Goal: Task Accomplishment & Management: Manage account settings

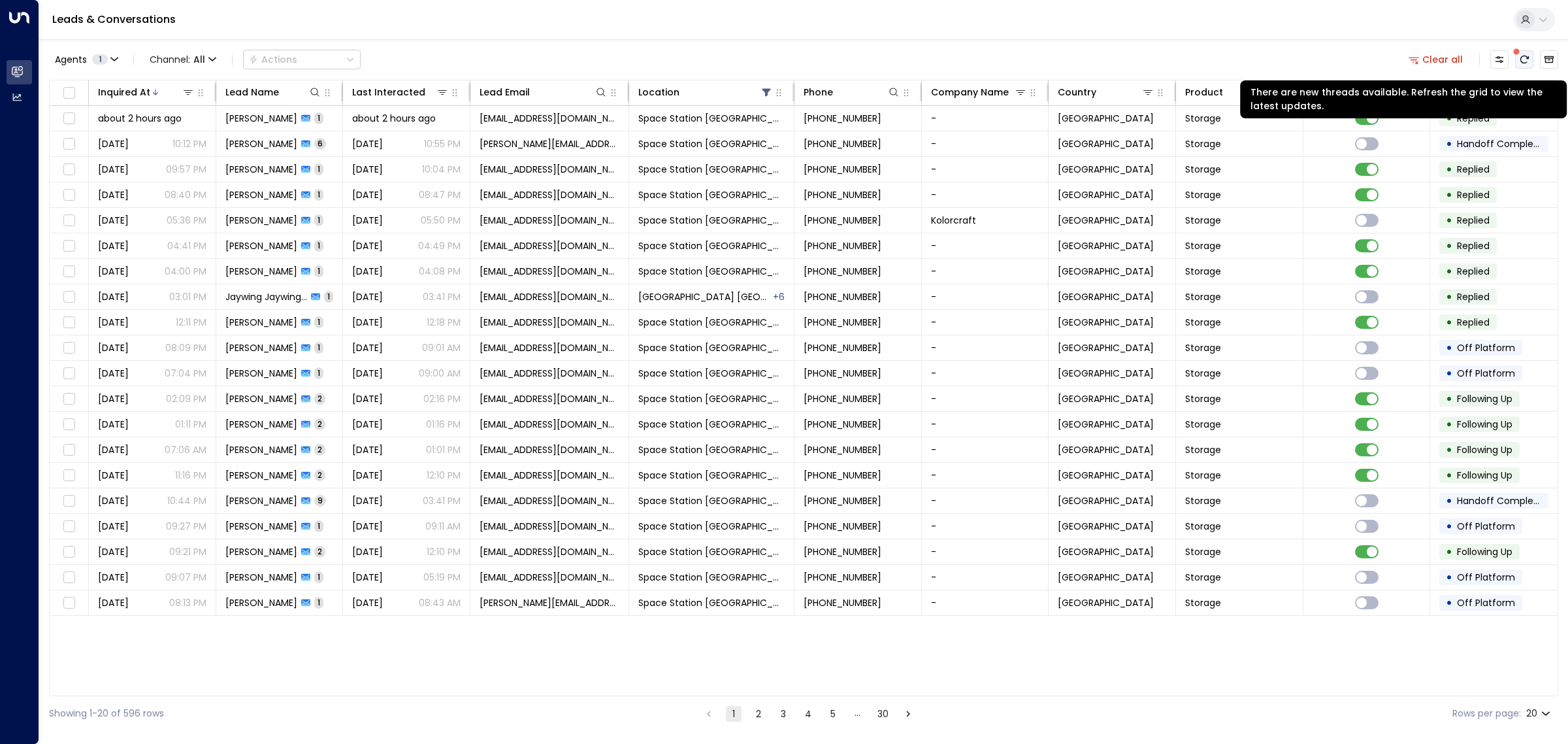
click at [1524, 50] on button "There are new threads available. Refresh the grid to view the latest updates." at bounding box center [1525, 59] width 18 height 18
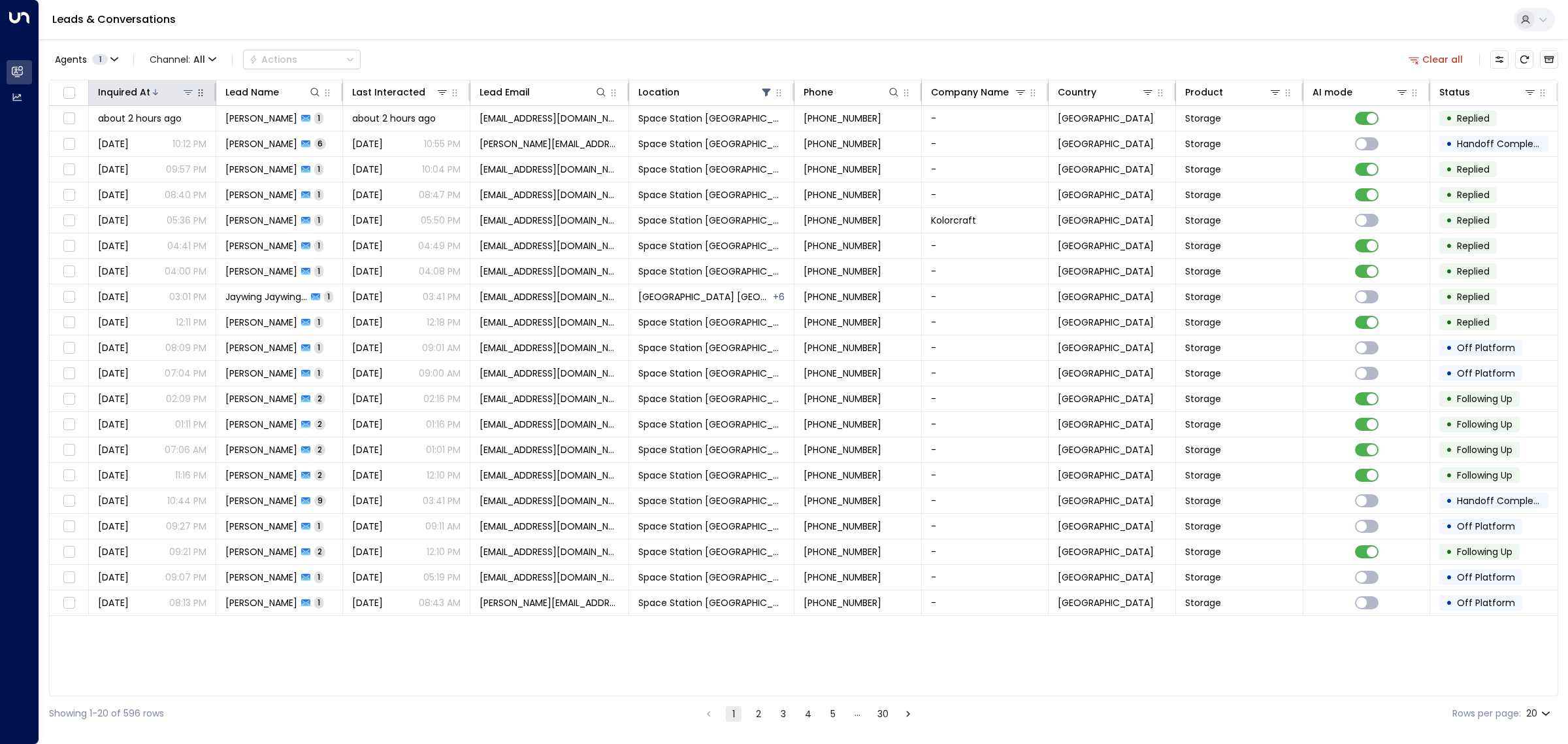
click at [151, 94] on div at bounding box center [173, 93] width 44 height 14
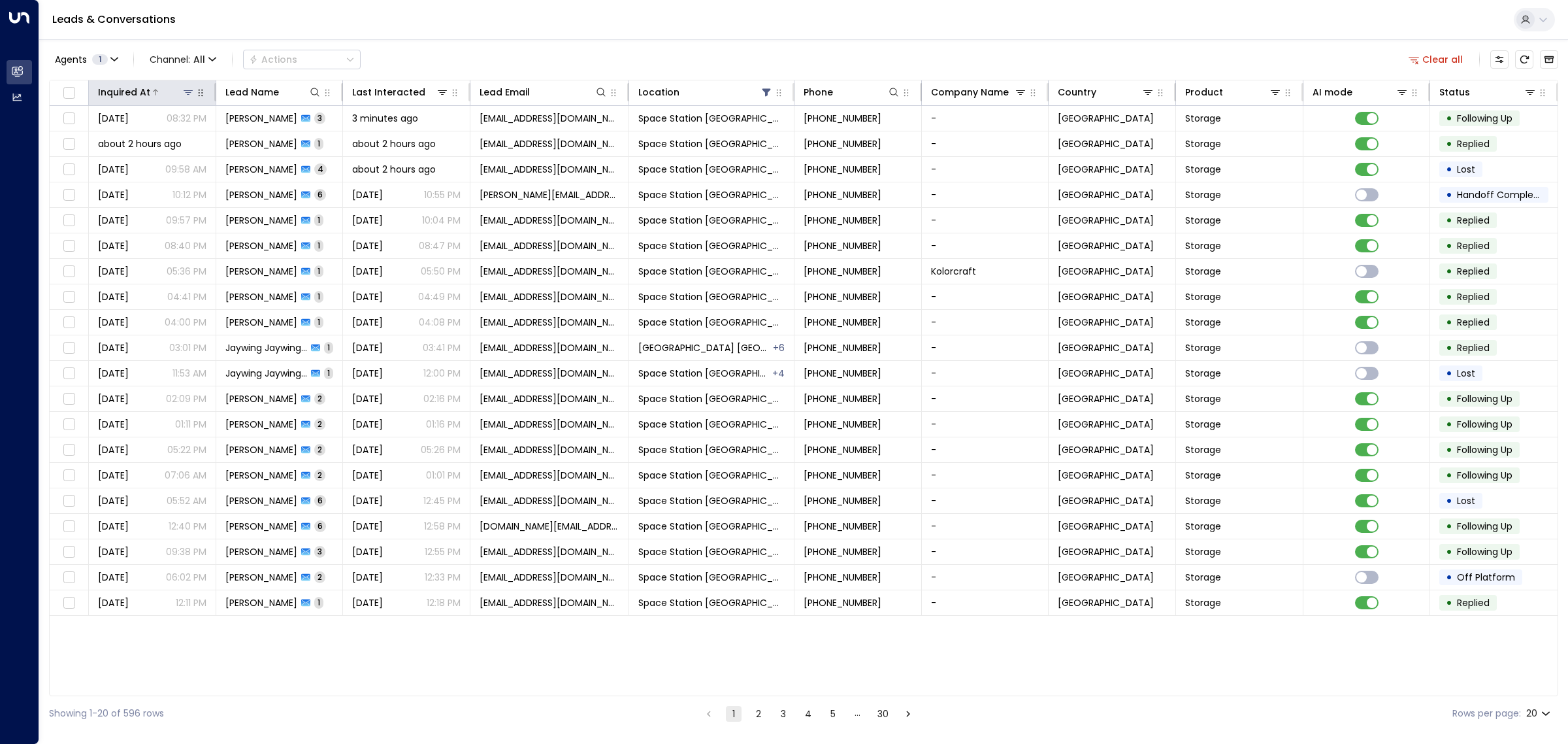
click at [154, 90] on icon at bounding box center [155, 92] width 5 height 6
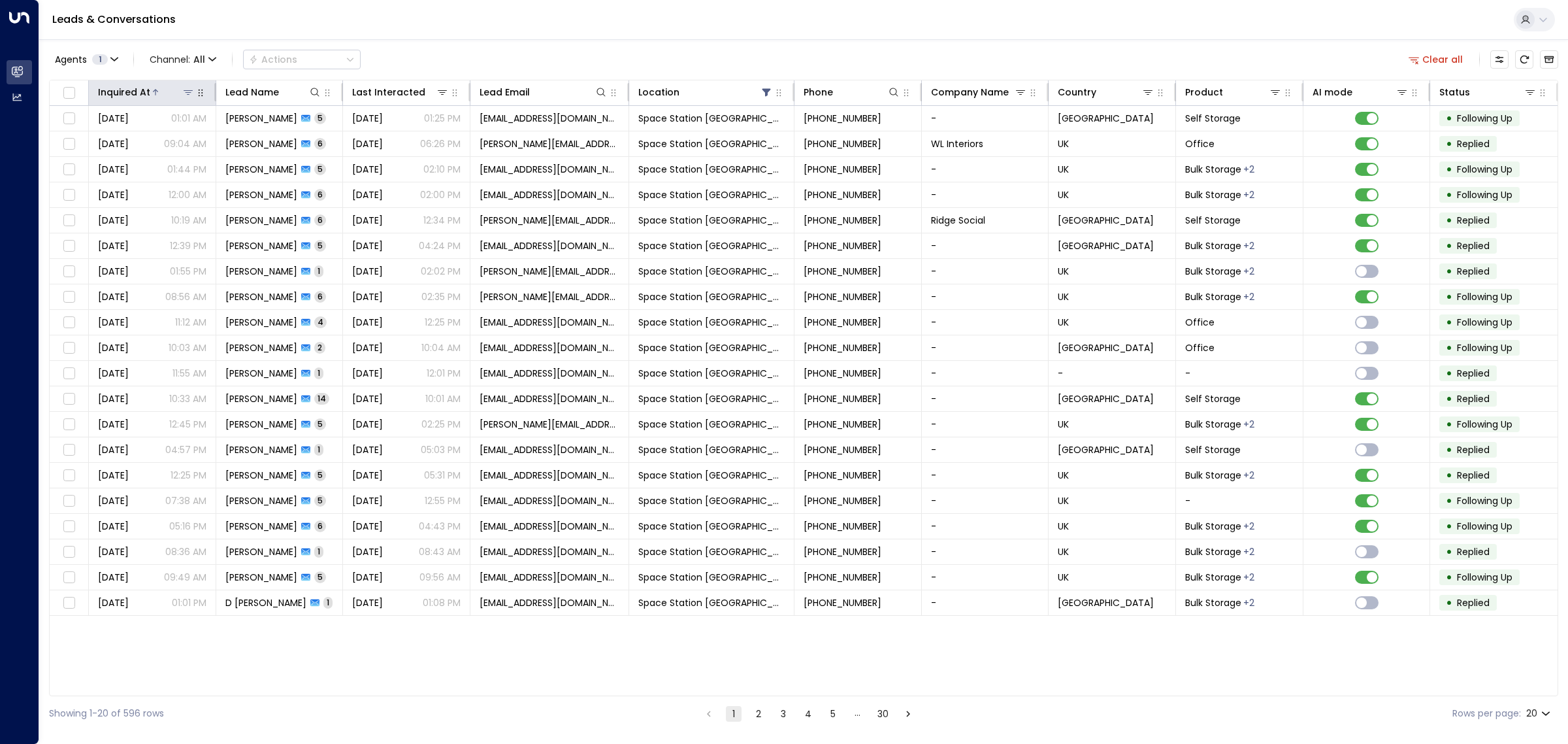
click at [151, 87] on div at bounding box center [173, 93] width 44 height 14
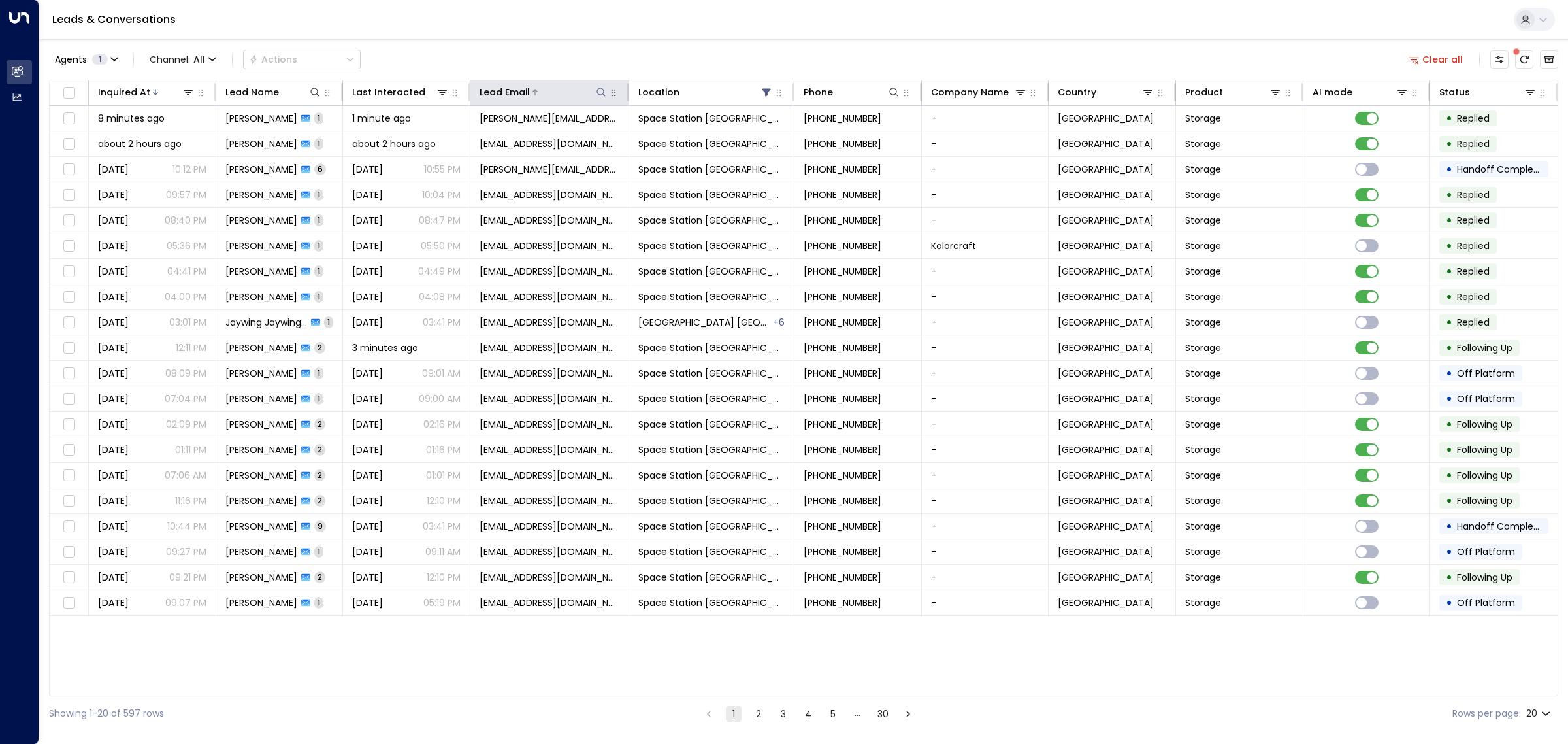
click at [598, 95] on icon at bounding box center [601, 92] width 11 height 11
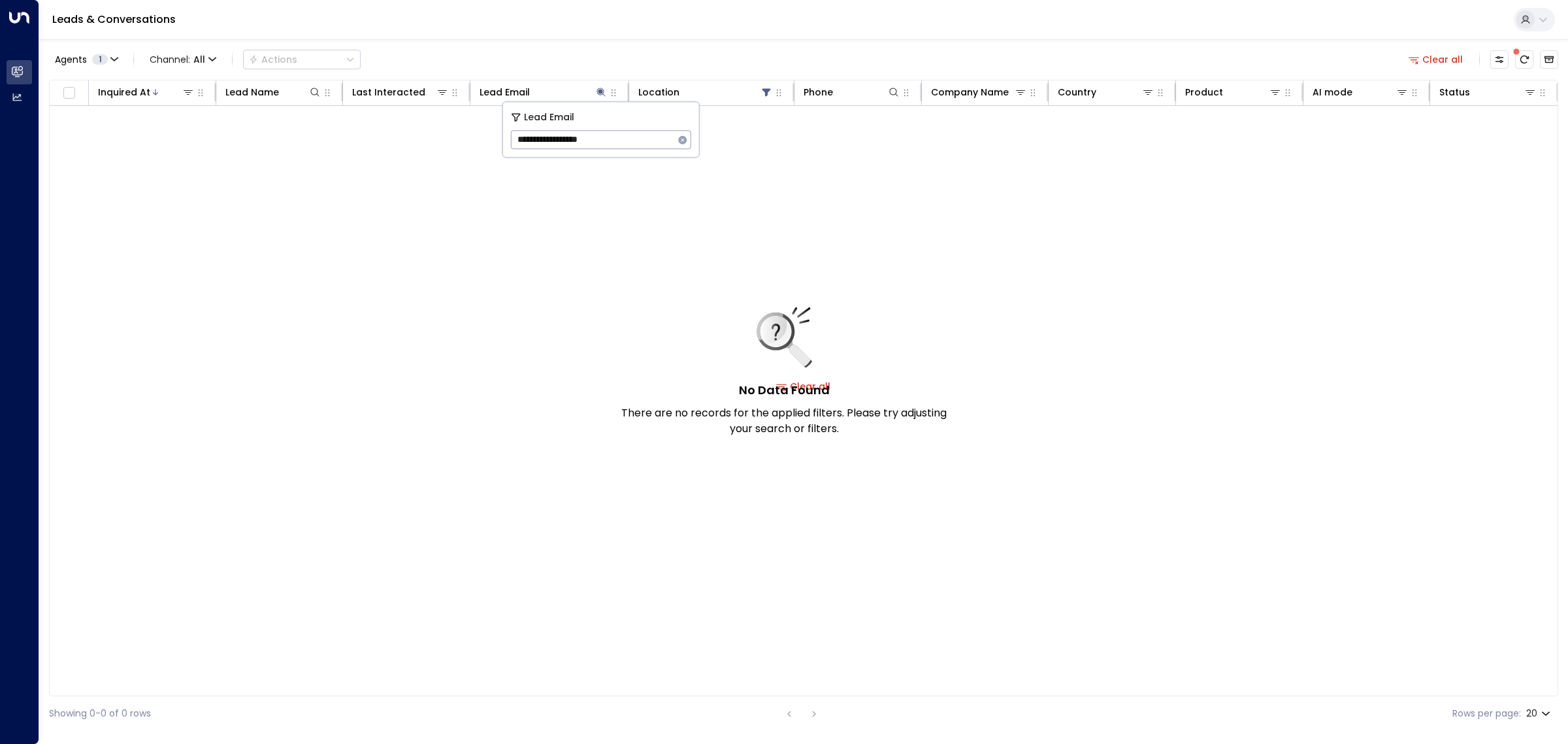
drag, startPoint x: 625, startPoint y: 141, endPoint x: 517, endPoint y: 138, distance: 108.0
click at [517, 138] on input "**********" at bounding box center [592, 139] width 163 height 24
paste input "****"
drag, startPoint x: 640, startPoint y: 138, endPoint x: 514, endPoint y: 134, distance: 126.1
click at [514, 134] on input "**********" at bounding box center [592, 139] width 163 height 24
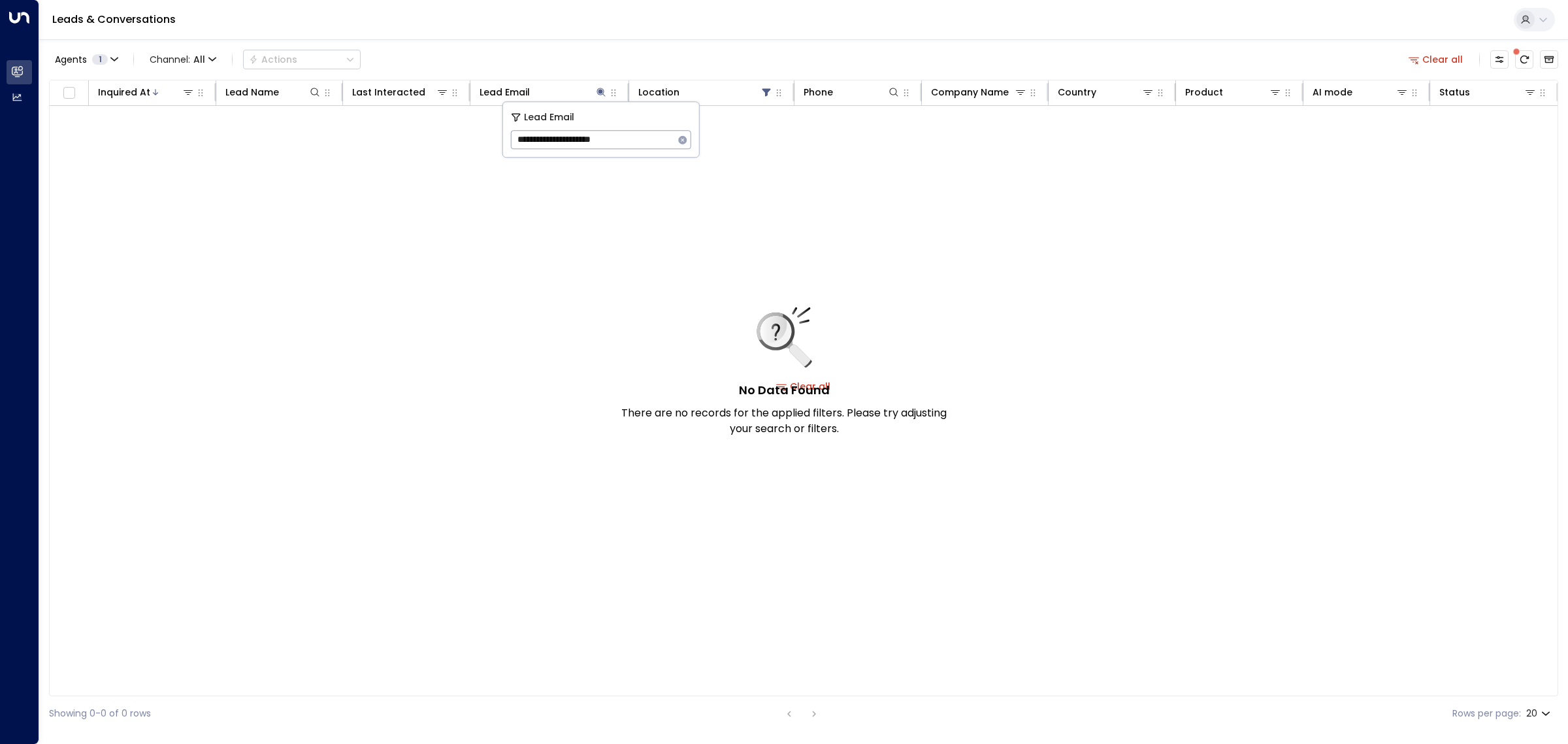
paste input "text"
drag, startPoint x: 621, startPoint y: 135, endPoint x: 518, endPoint y: 129, distance: 103.2
click at [518, 129] on input "**********" at bounding box center [592, 139] width 163 height 24
paste input "***"
type input "**********"
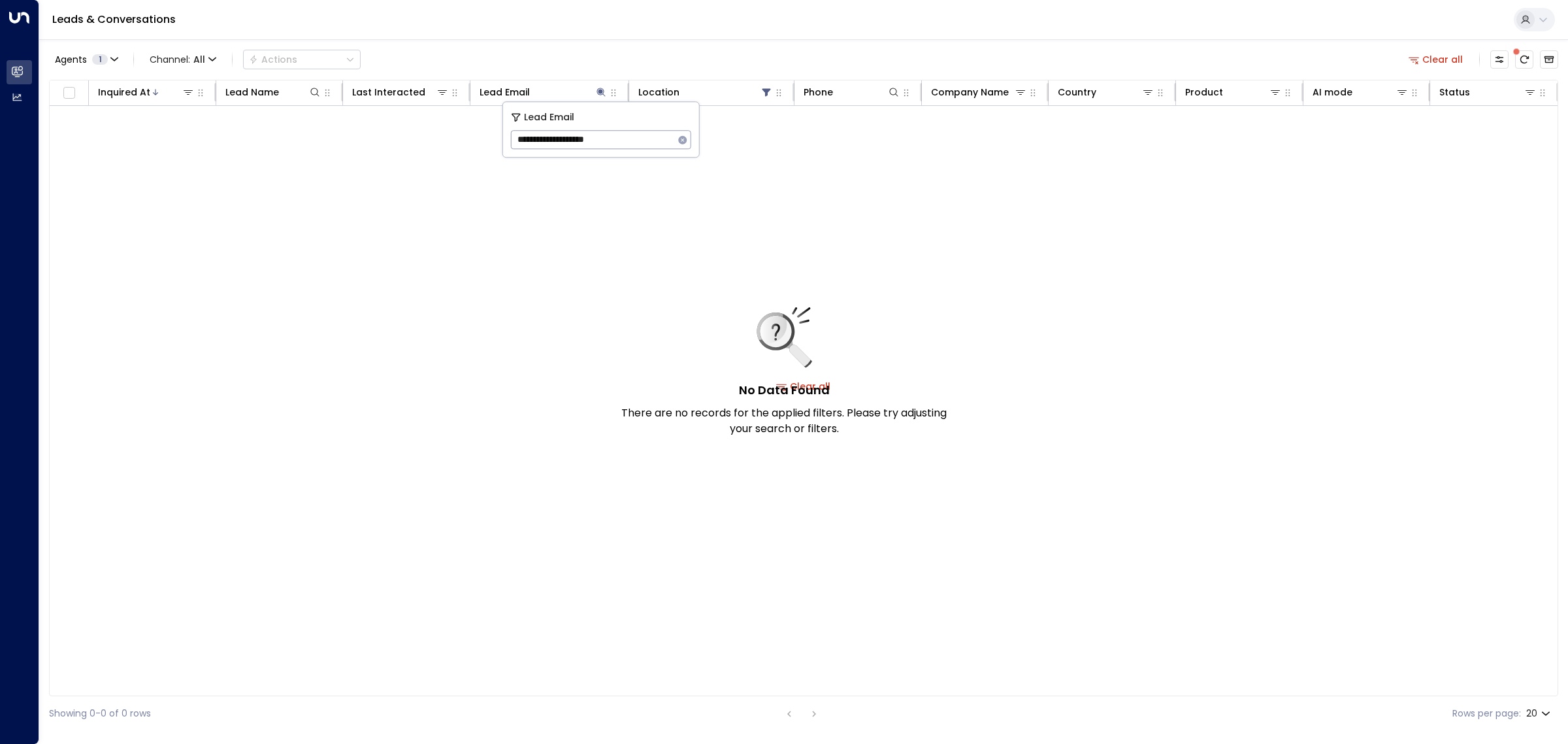
click at [549, 181] on div "No Data Found There are no records for the applied filters. Please try adjustin…" at bounding box center [803, 386] width 1508 height 560
click at [599, 90] on icon at bounding box center [601, 92] width 11 height 11
click at [686, 138] on icon "button" at bounding box center [682, 139] width 9 height 9
drag, startPoint x: 793, startPoint y: 148, endPoint x: 814, endPoint y: 147, distance: 21.0
click at [794, 148] on div "No Data Found There are no records for the applied filters. Please try adjustin…" at bounding box center [803, 386] width 1508 height 560
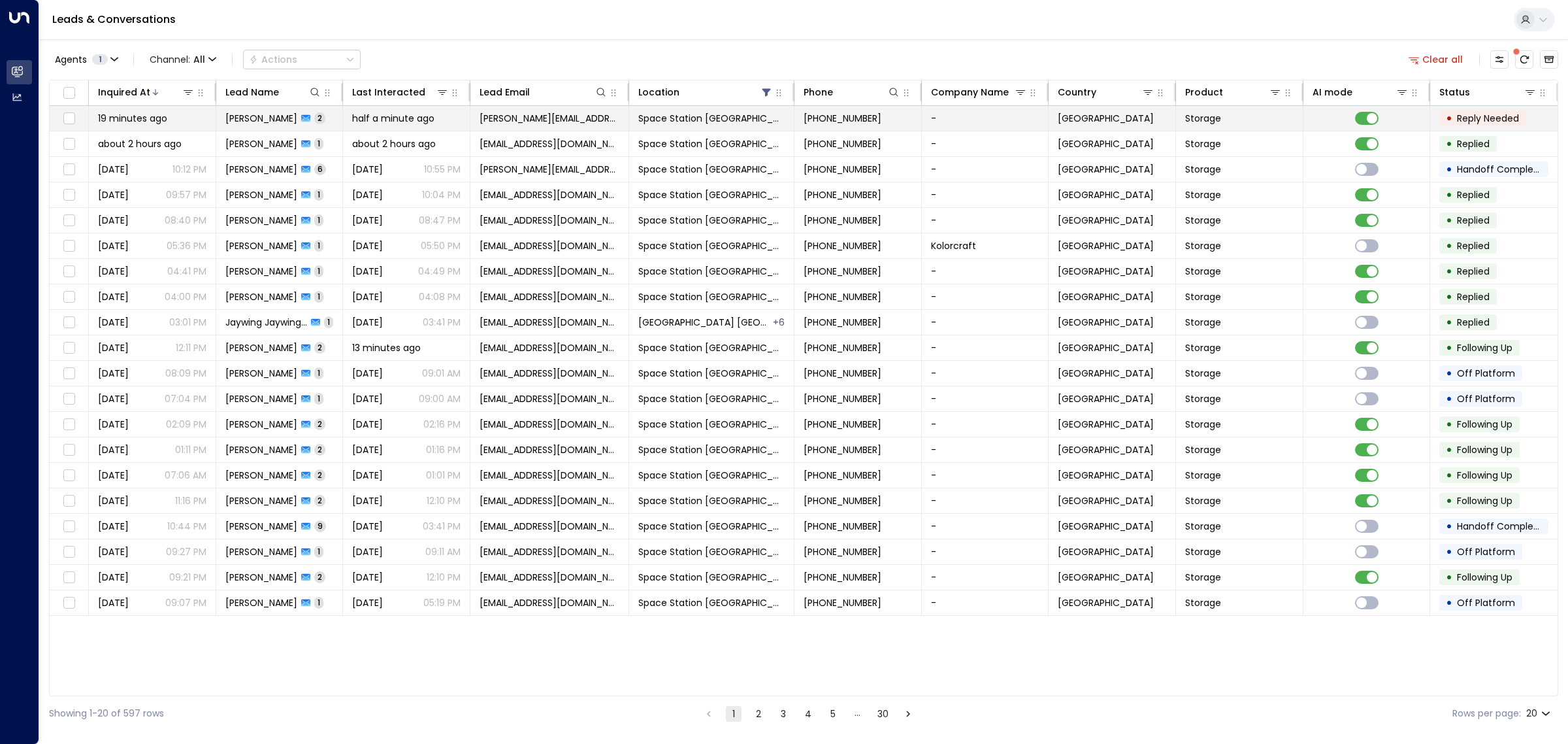
click at [283, 118] on span "[PERSON_NAME]" at bounding box center [261, 119] width 71 height 14
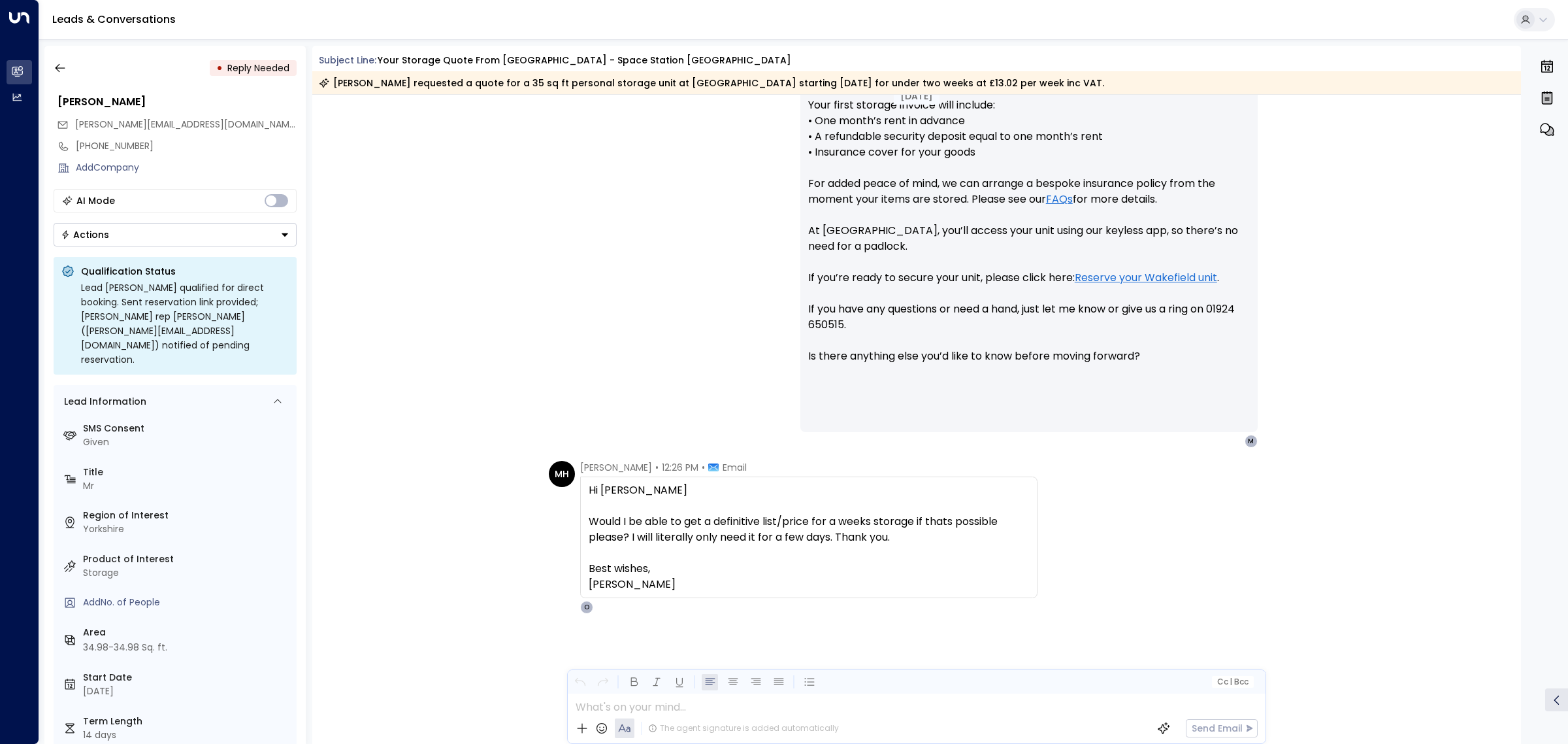
scroll to position [652, 0]
click at [1518, 482] on div "[PERSON_NAME] • 12:26 PM • Email Hi [PERSON_NAME] Would I be able to get a defi…" at bounding box center [917, 602] width 1210 height 284
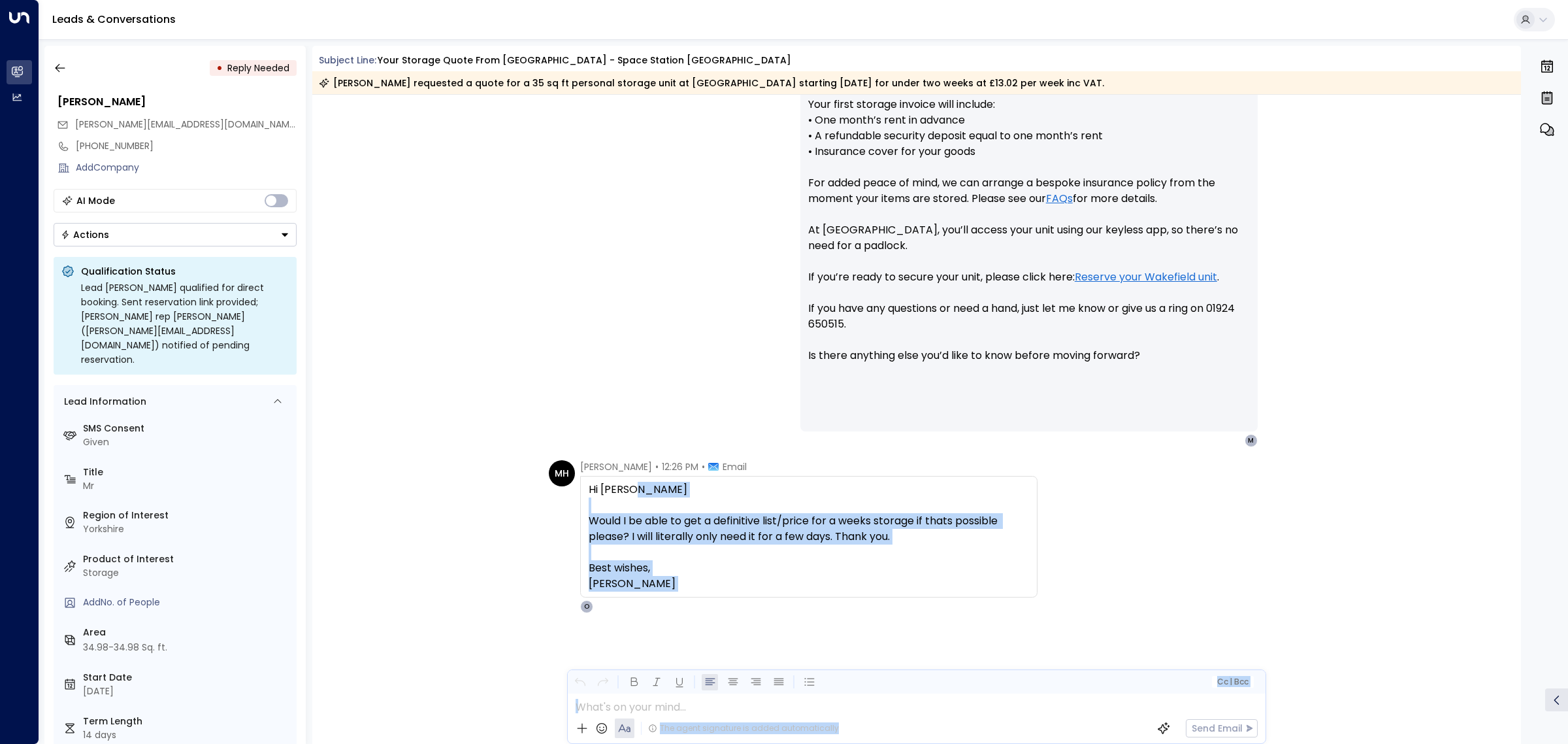
drag, startPoint x: 1518, startPoint y: 482, endPoint x: 1524, endPoint y: 534, distance: 52.3
click at [1524, 534] on div "• Reply Needed [PERSON_NAME] [PERSON_NAME][EMAIL_ADDRESS][DOMAIN_NAME] [PHONE_N…" at bounding box center [807, 394] width 1525 height 698
click at [1492, 514] on div "[PERSON_NAME] • 12:26 PM • Email Hi [PERSON_NAME] Would I be able to get a defi…" at bounding box center [917, 602] width 1210 height 284
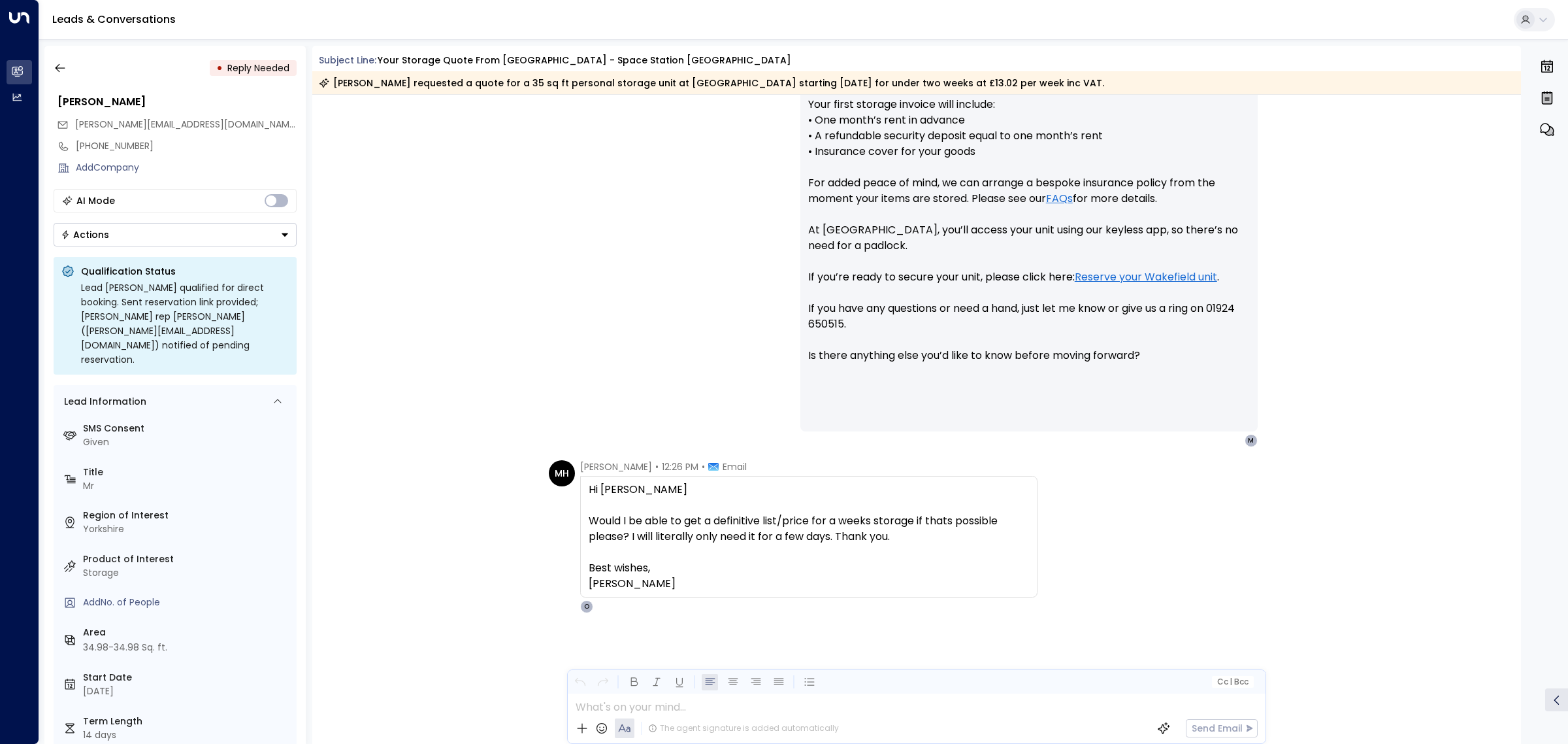
click at [223, 233] on button "Actions" at bounding box center [175, 235] width 243 height 23
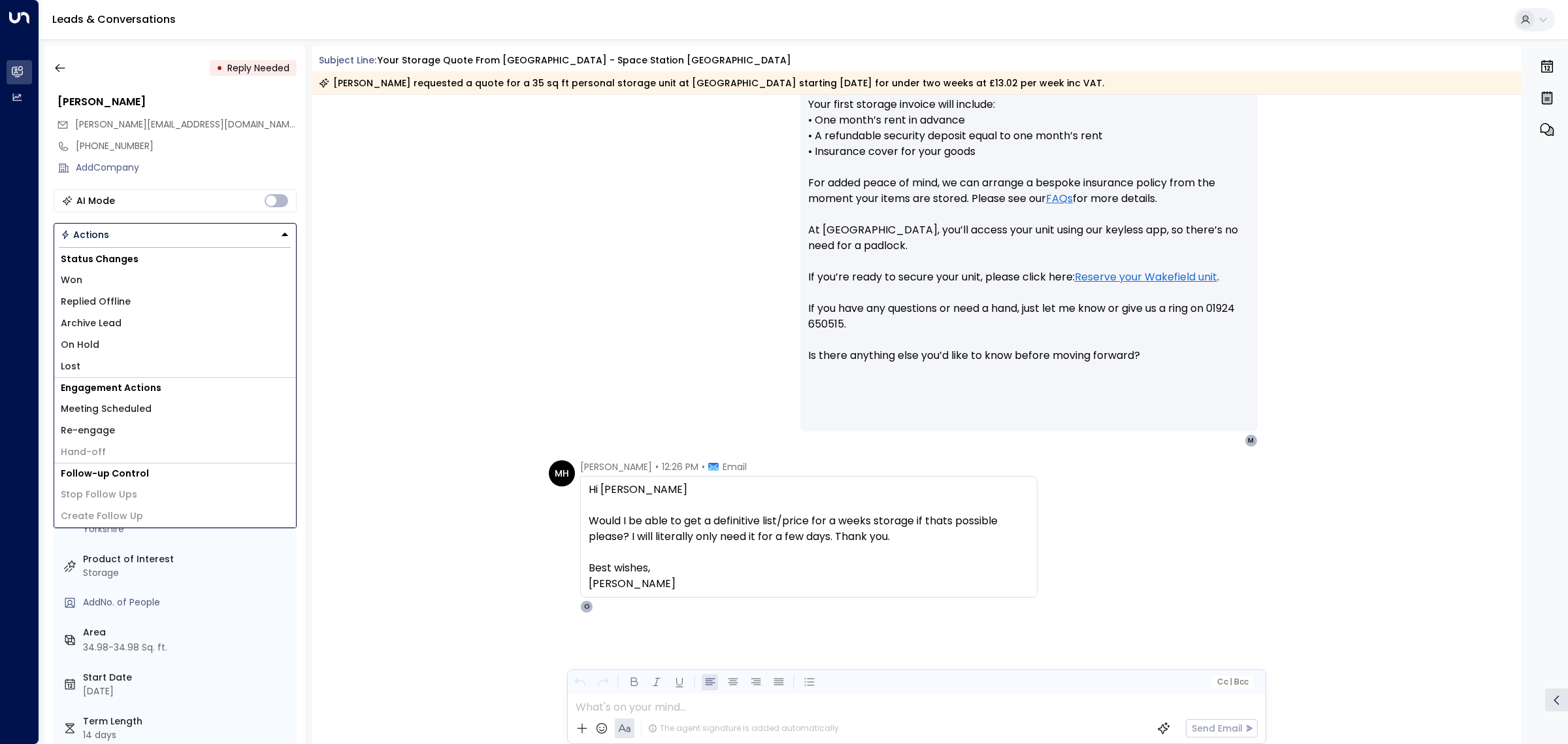
click at [157, 451] on li "Hand-off" at bounding box center [175, 452] width 242 height 21
click at [156, 451] on li "Hand-off" at bounding box center [175, 452] width 242 height 21
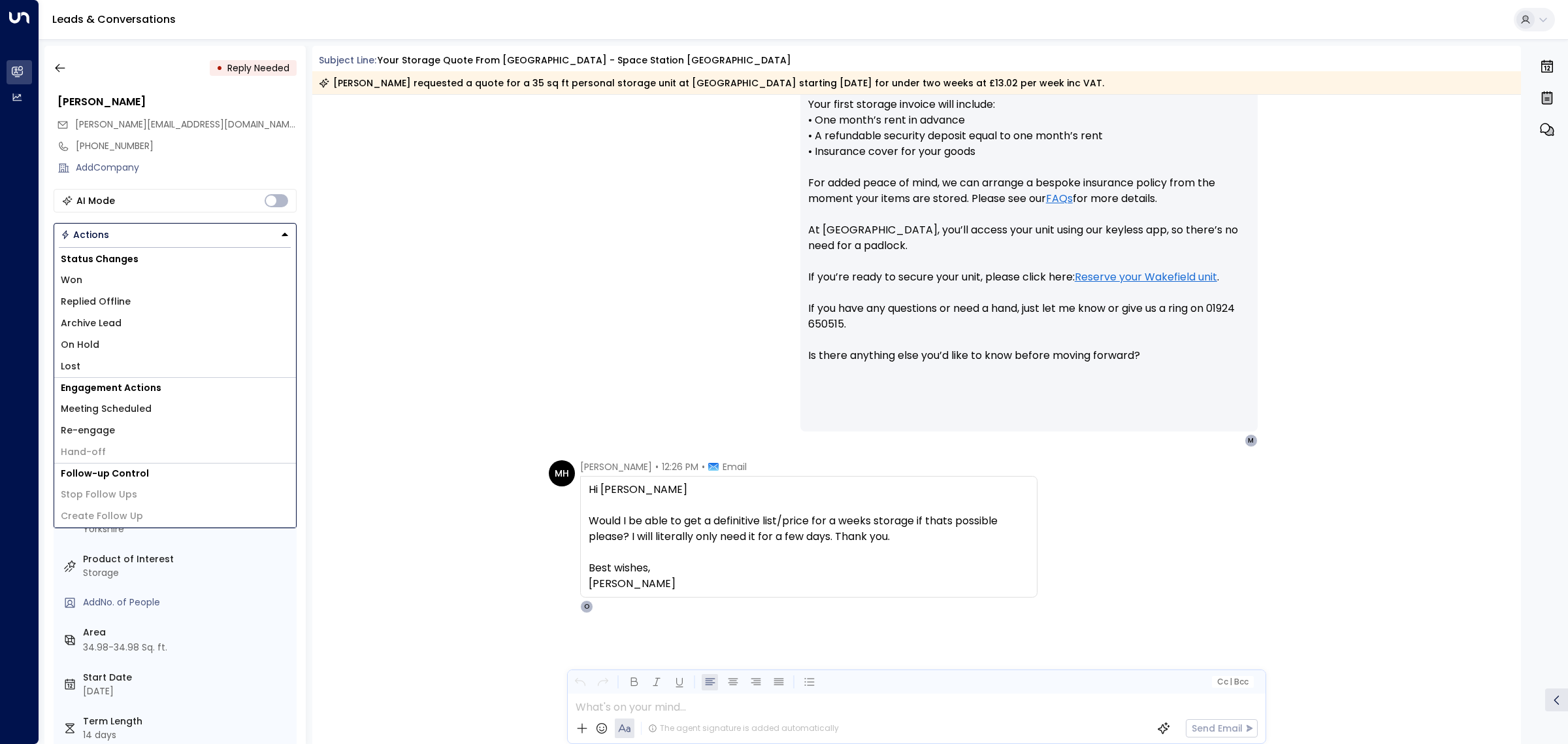
click at [344, 272] on div "[PERSON_NAME] • 12:20 PM • Email Hi [PERSON_NAME], Thank you for your interest …" at bounding box center [917, 183] width 1210 height 529
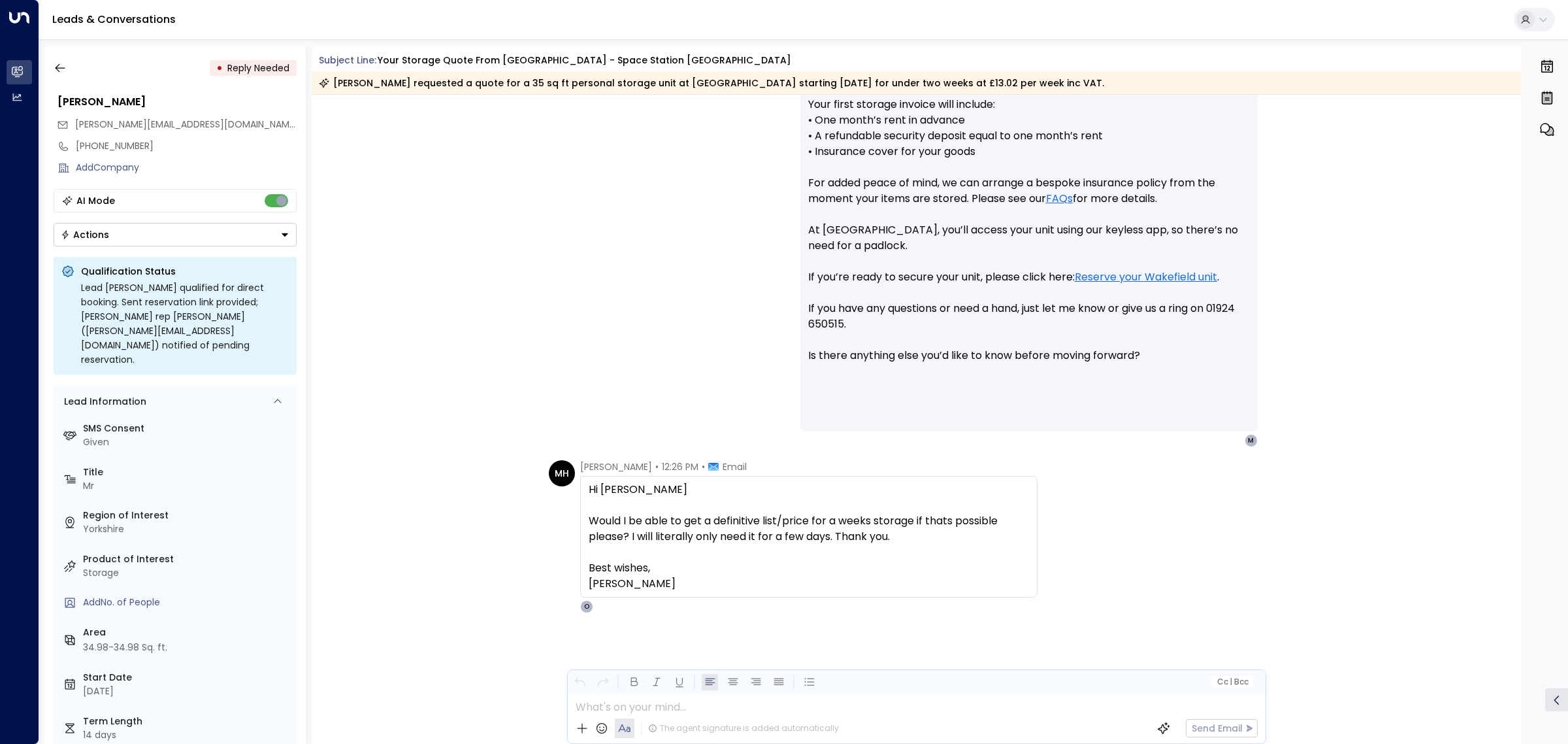
click at [270, 233] on button "Actions" at bounding box center [175, 235] width 243 height 23
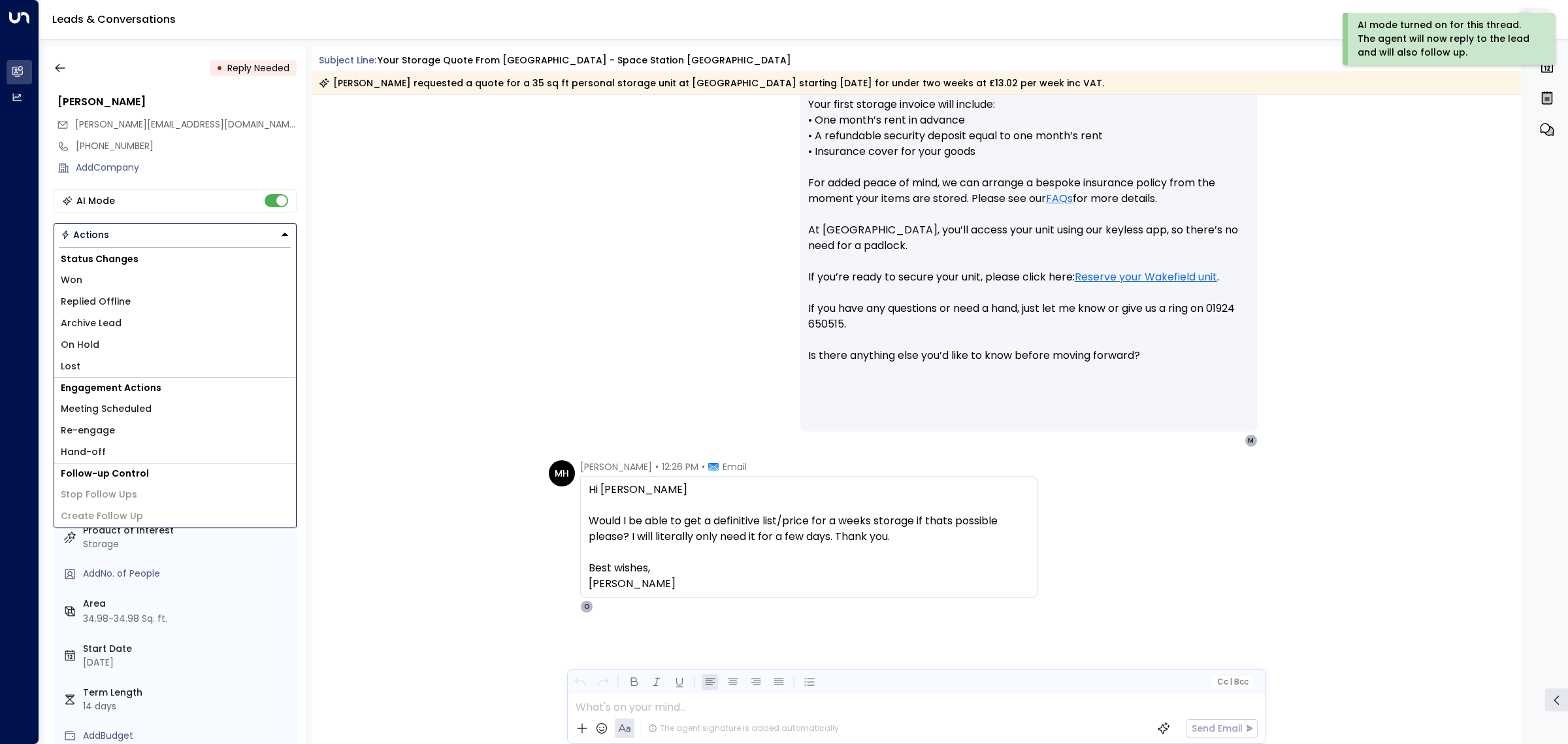
click at [181, 452] on li "Hand-off" at bounding box center [175, 452] width 242 height 21
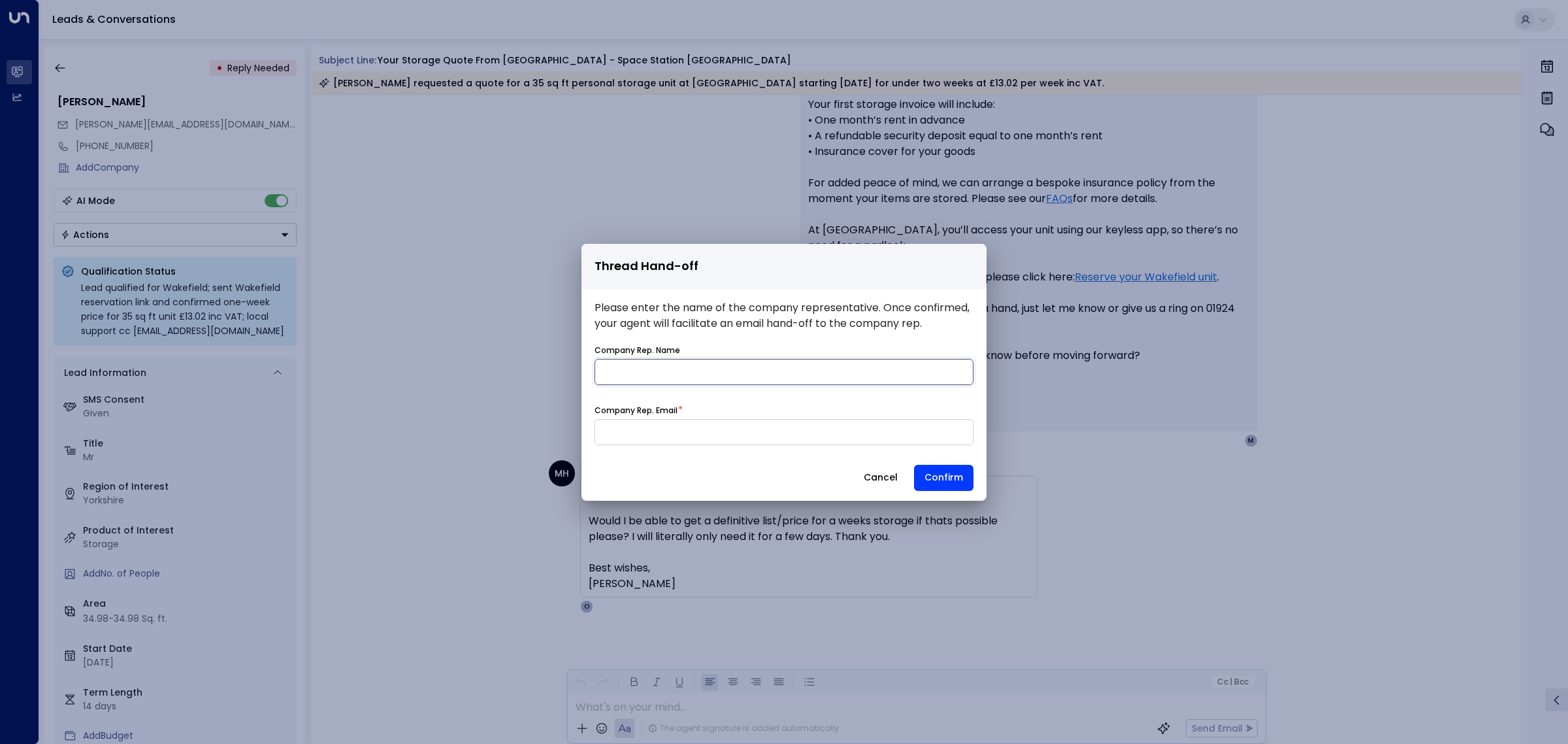
click at [681, 366] on input "name" at bounding box center [784, 371] width 379 height 26
type input "**********"
click at [720, 435] on input at bounding box center [784, 432] width 379 height 26
type input "**********"
click at [742, 394] on form "**********" at bounding box center [784, 418] width 379 height 150
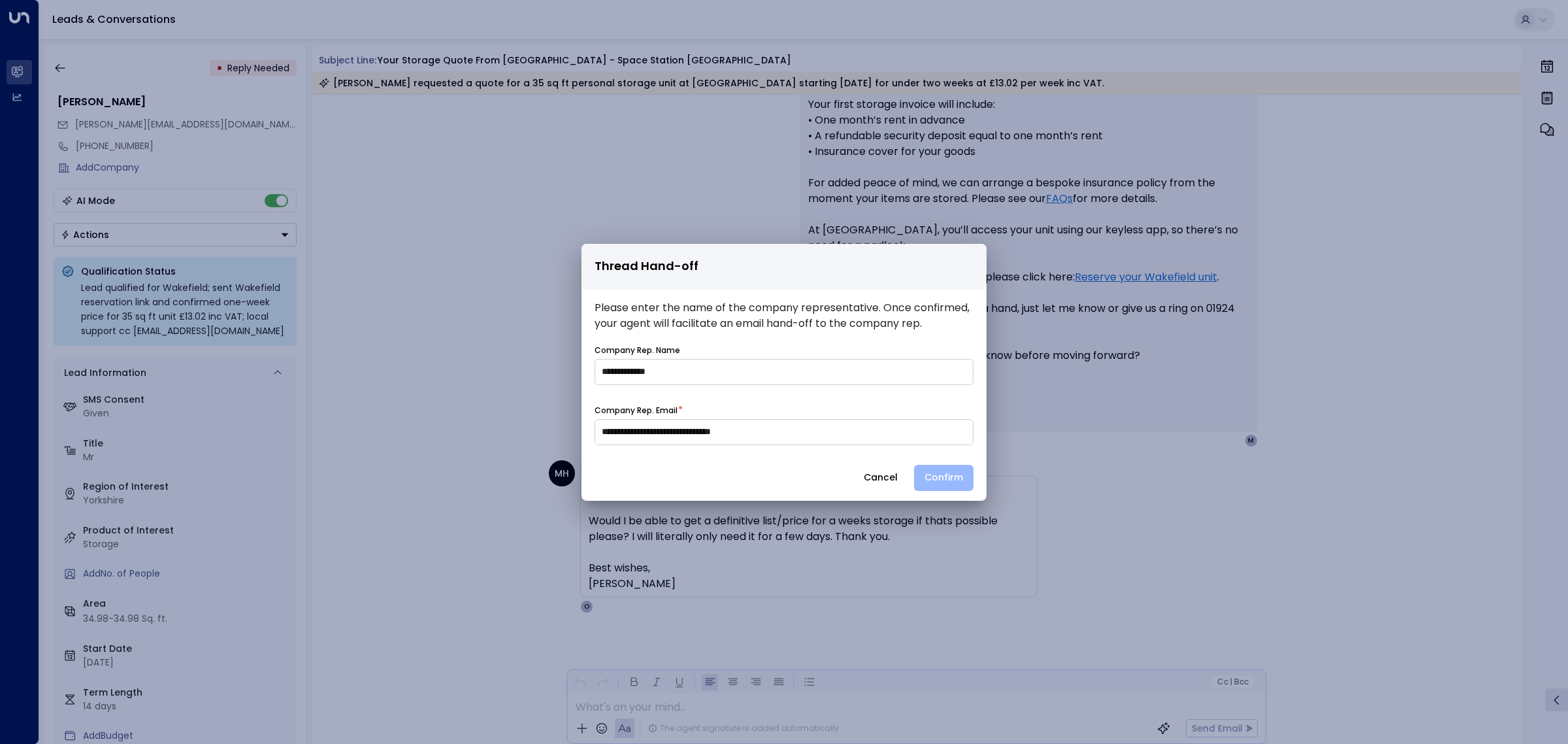
click at [934, 475] on button "Confirm" at bounding box center [944, 477] width 60 height 26
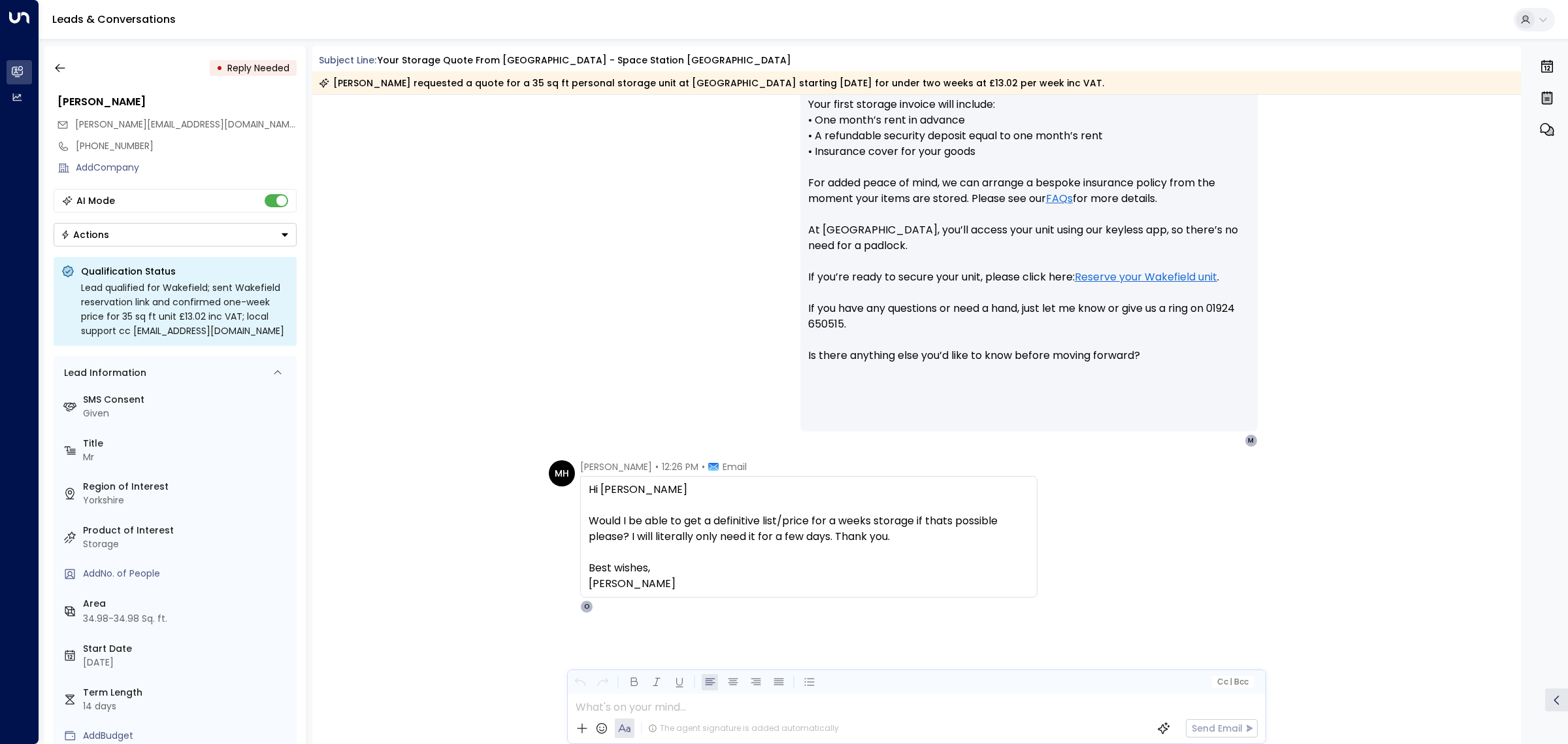
click at [527, 364] on div "[PERSON_NAME] • 12:20 PM • Email Hi [PERSON_NAME], Thank you for your interest …" at bounding box center [917, 183] width 1210 height 529
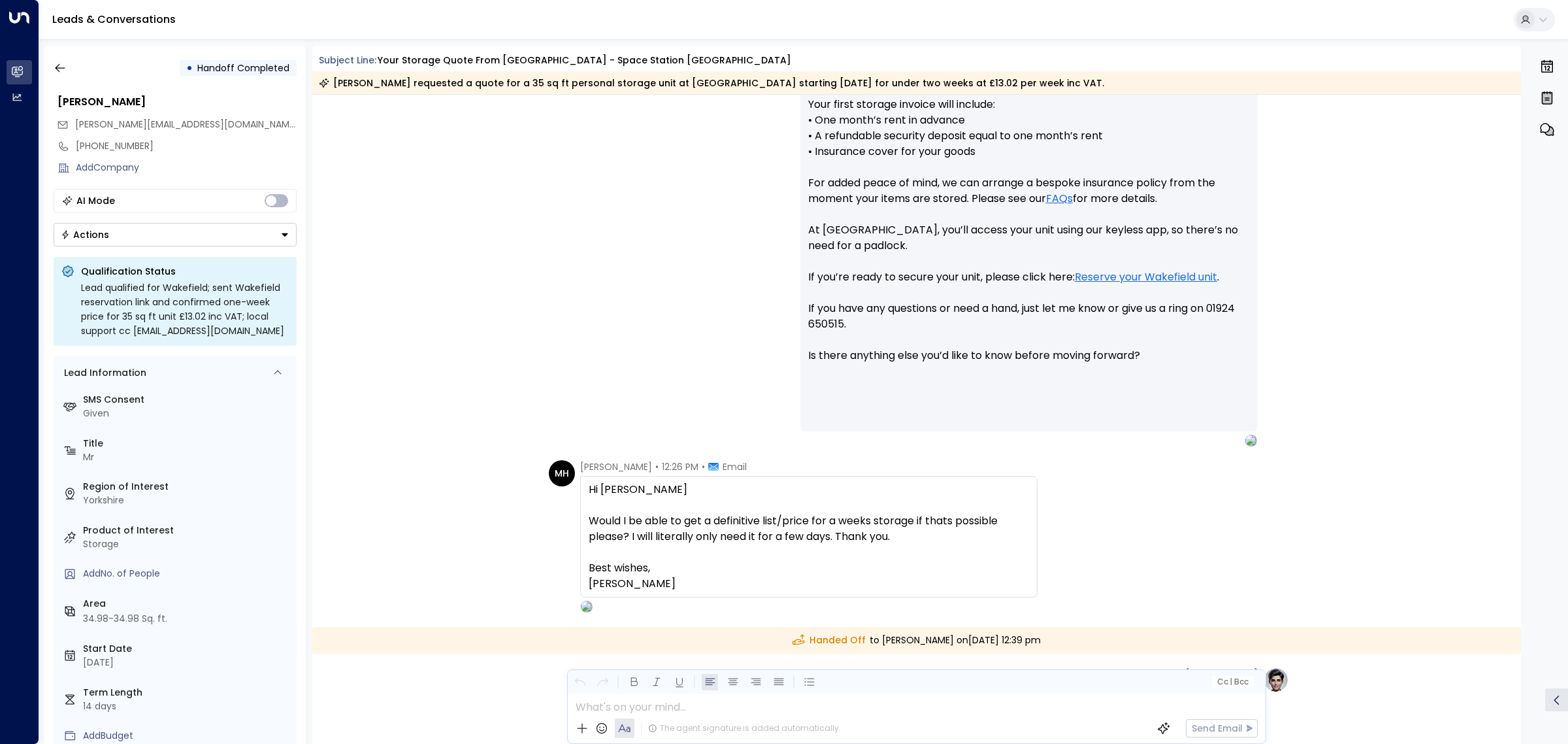
scroll to position [919, 0]
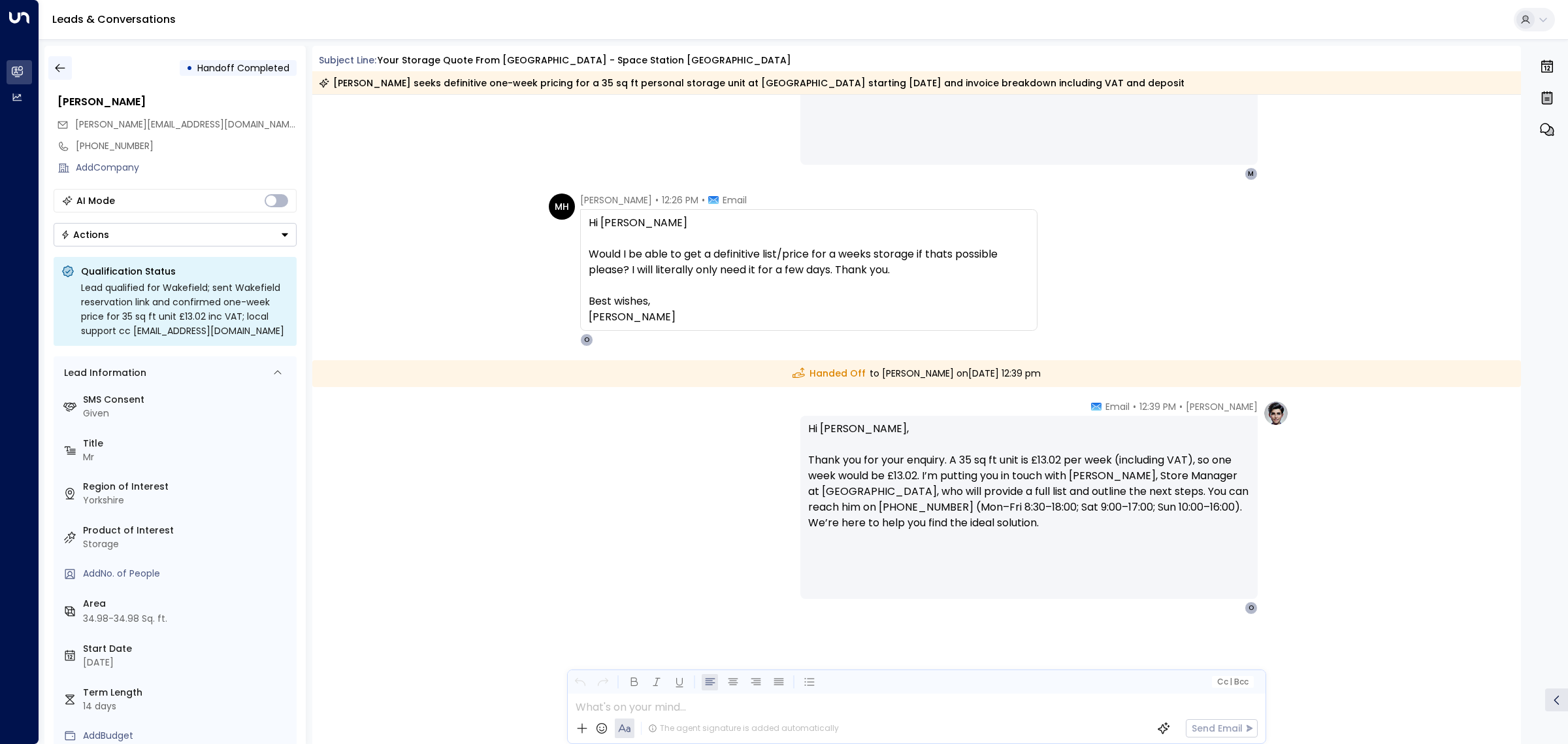
click at [56, 66] on icon "button" at bounding box center [60, 69] width 14 height 14
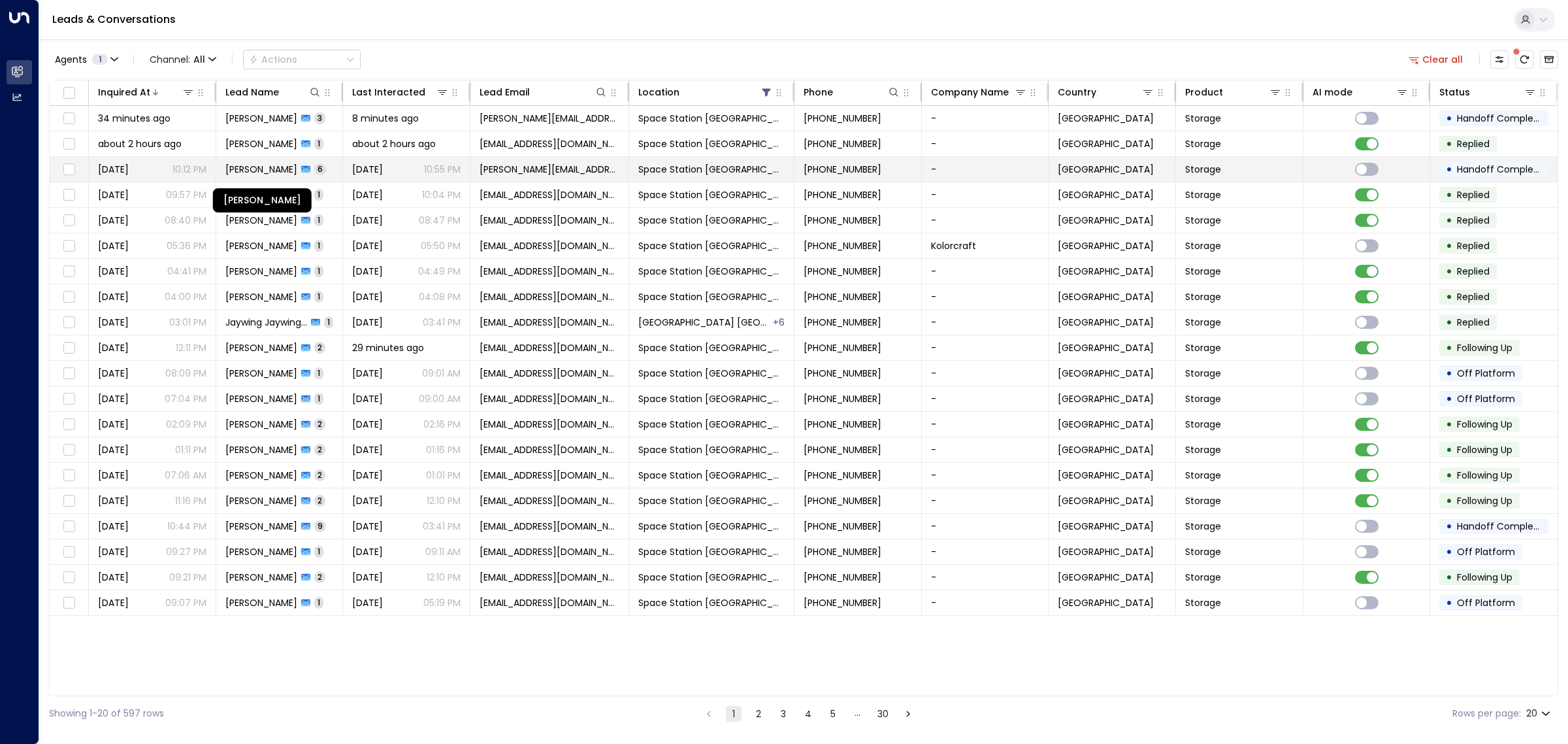
click at [286, 174] on span "[PERSON_NAME]" at bounding box center [261, 169] width 71 height 14
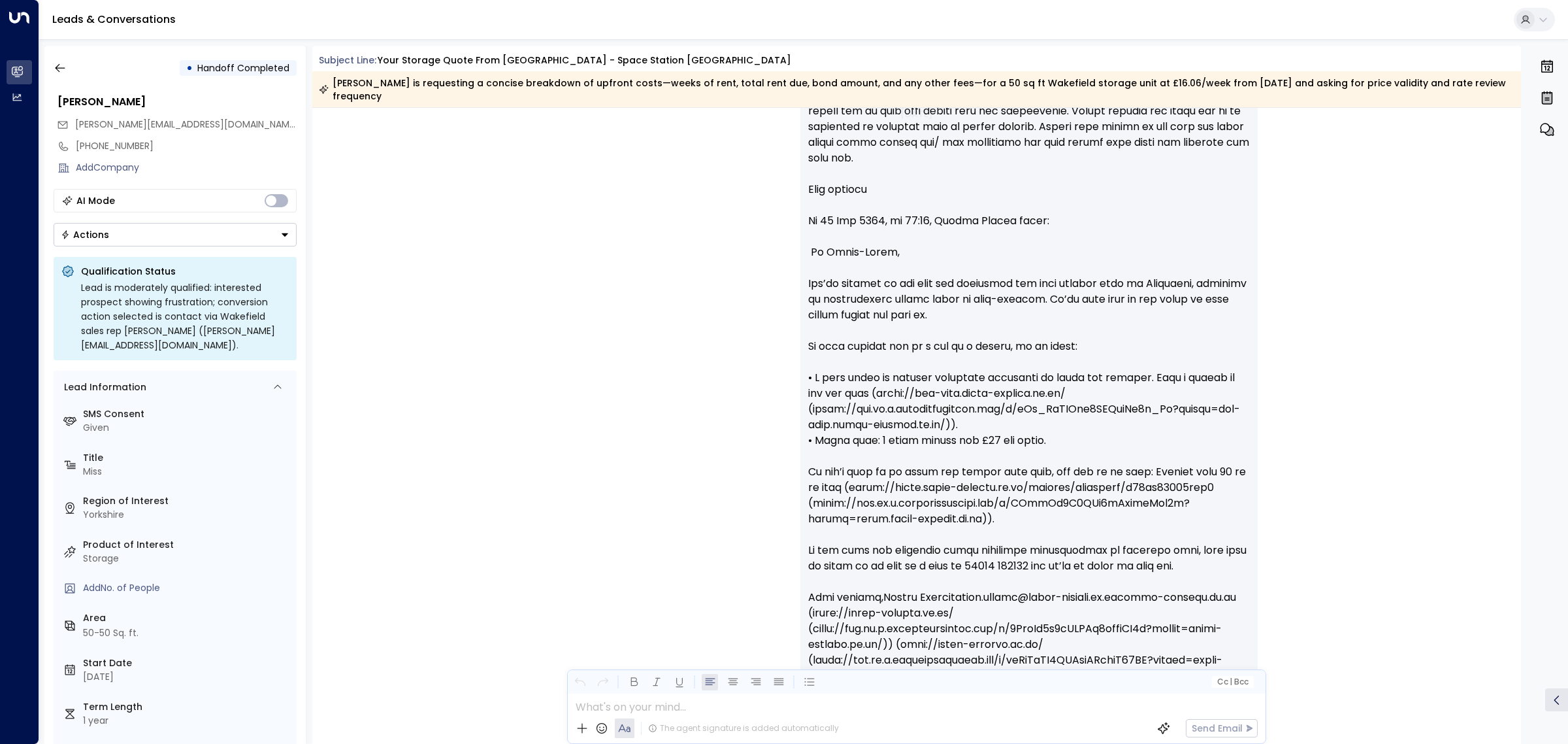
scroll to position [3246, 0]
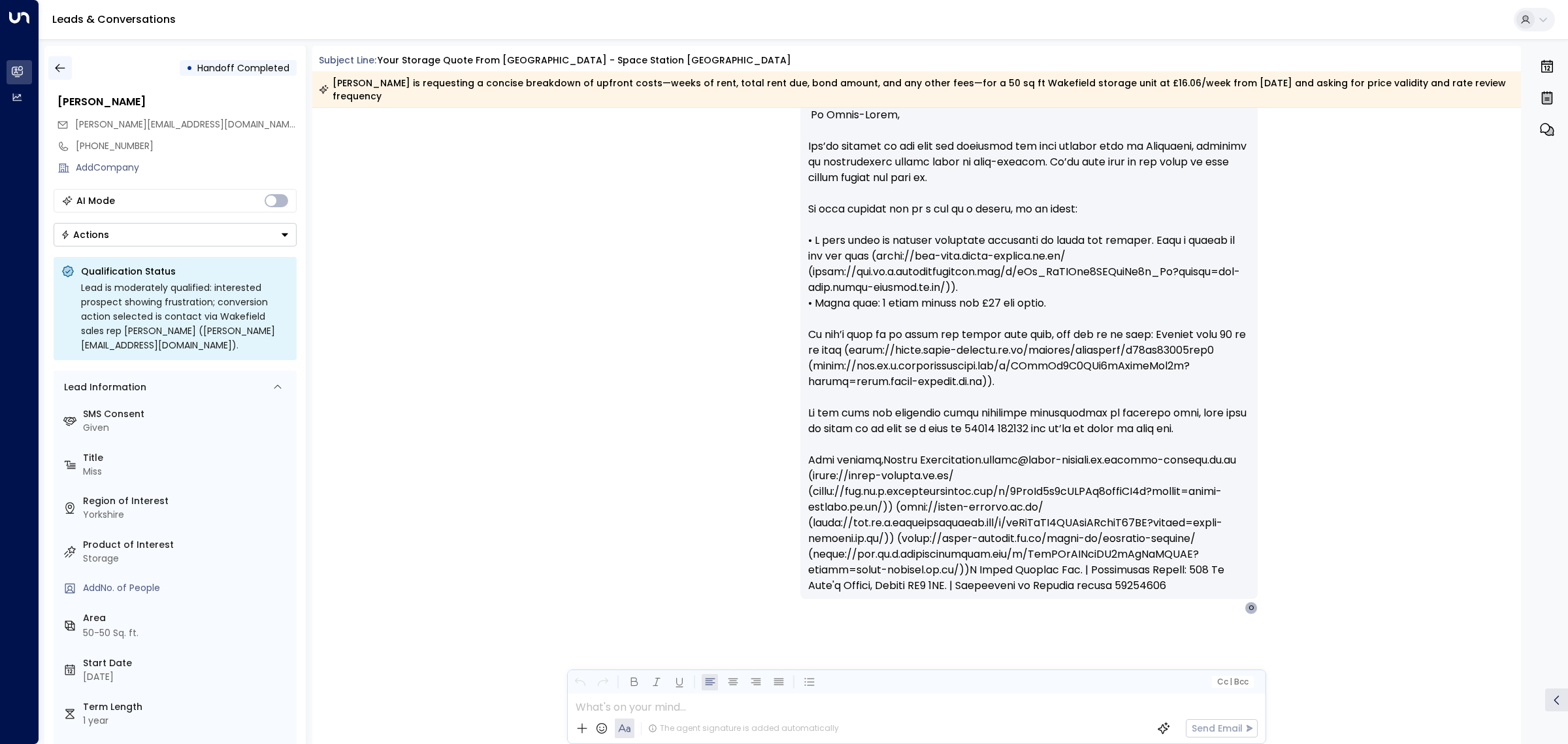
click at [61, 68] on icon "button" at bounding box center [60, 68] width 10 height 9
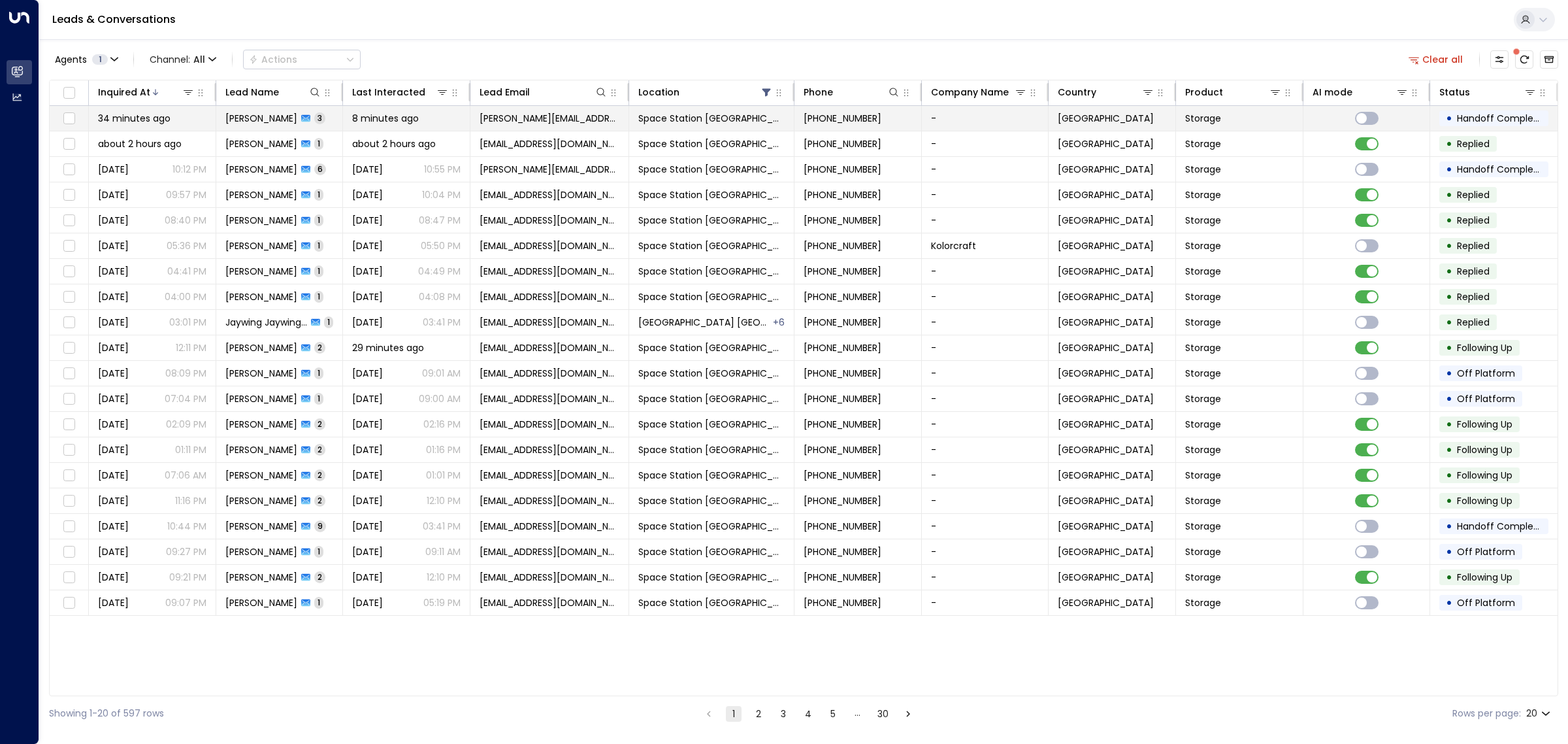
click at [197, 113] on div "34 minutes ago" at bounding box center [152, 119] width 108 height 14
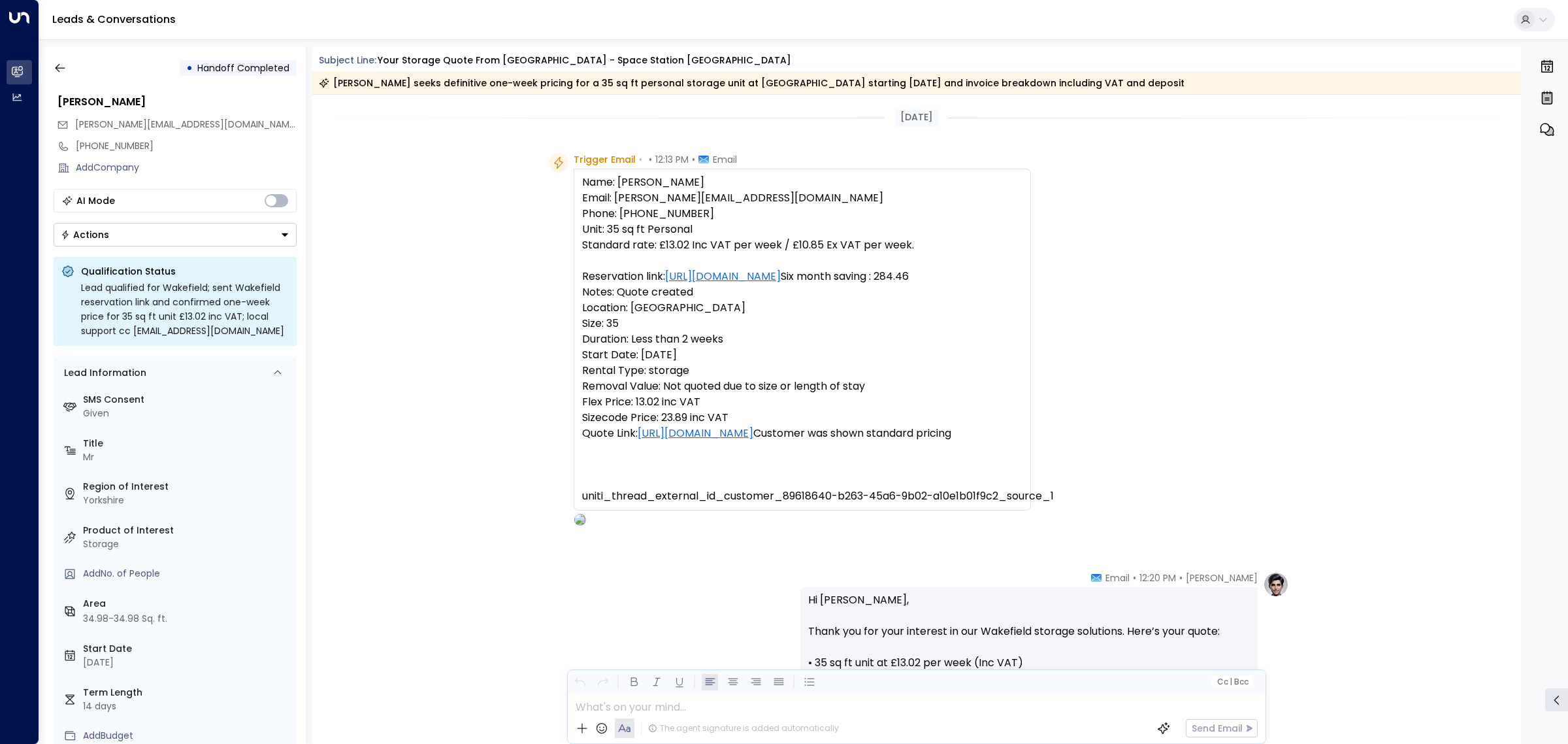
scroll to position [901, 0]
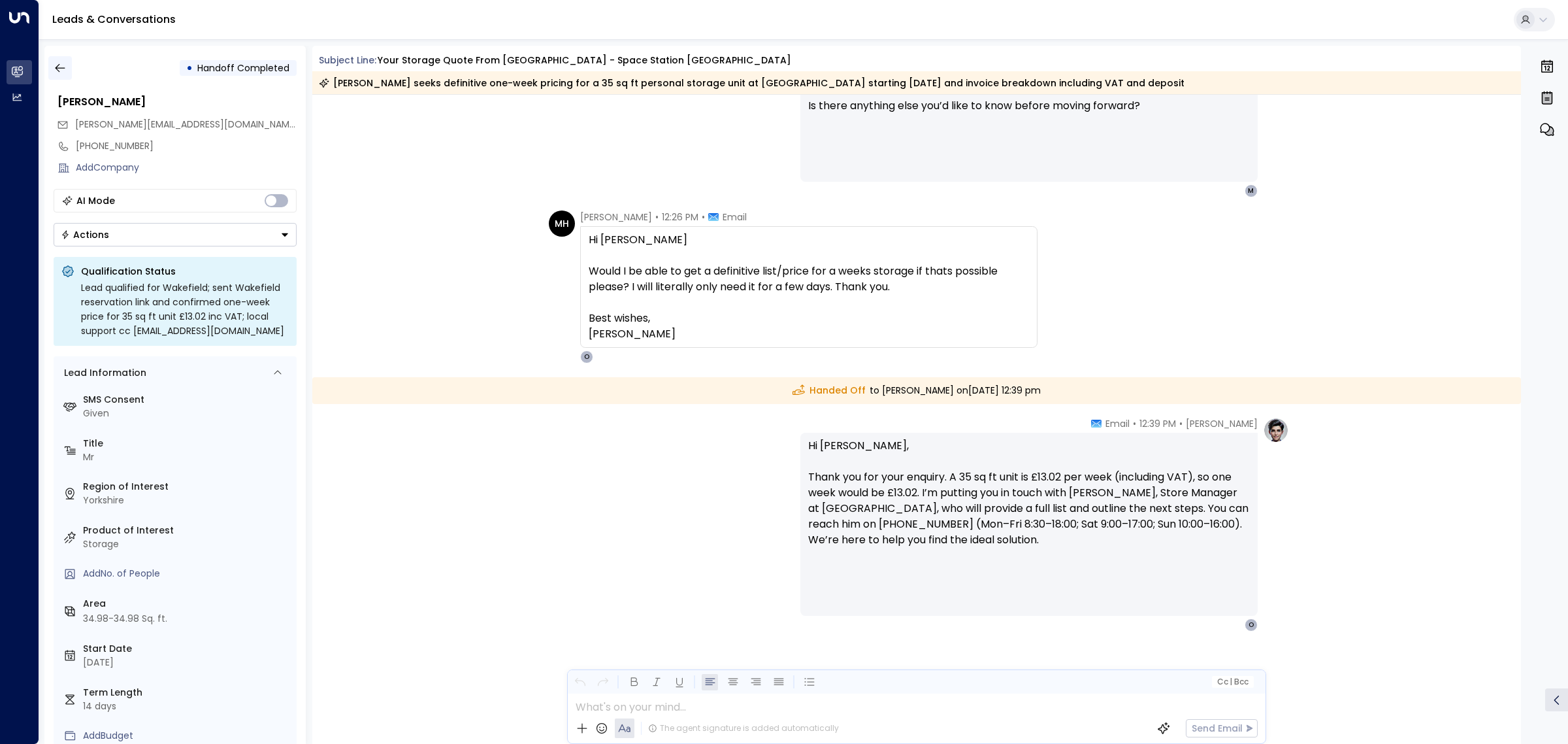
click at [64, 66] on icon "button" at bounding box center [60, 69] width 14 height 14
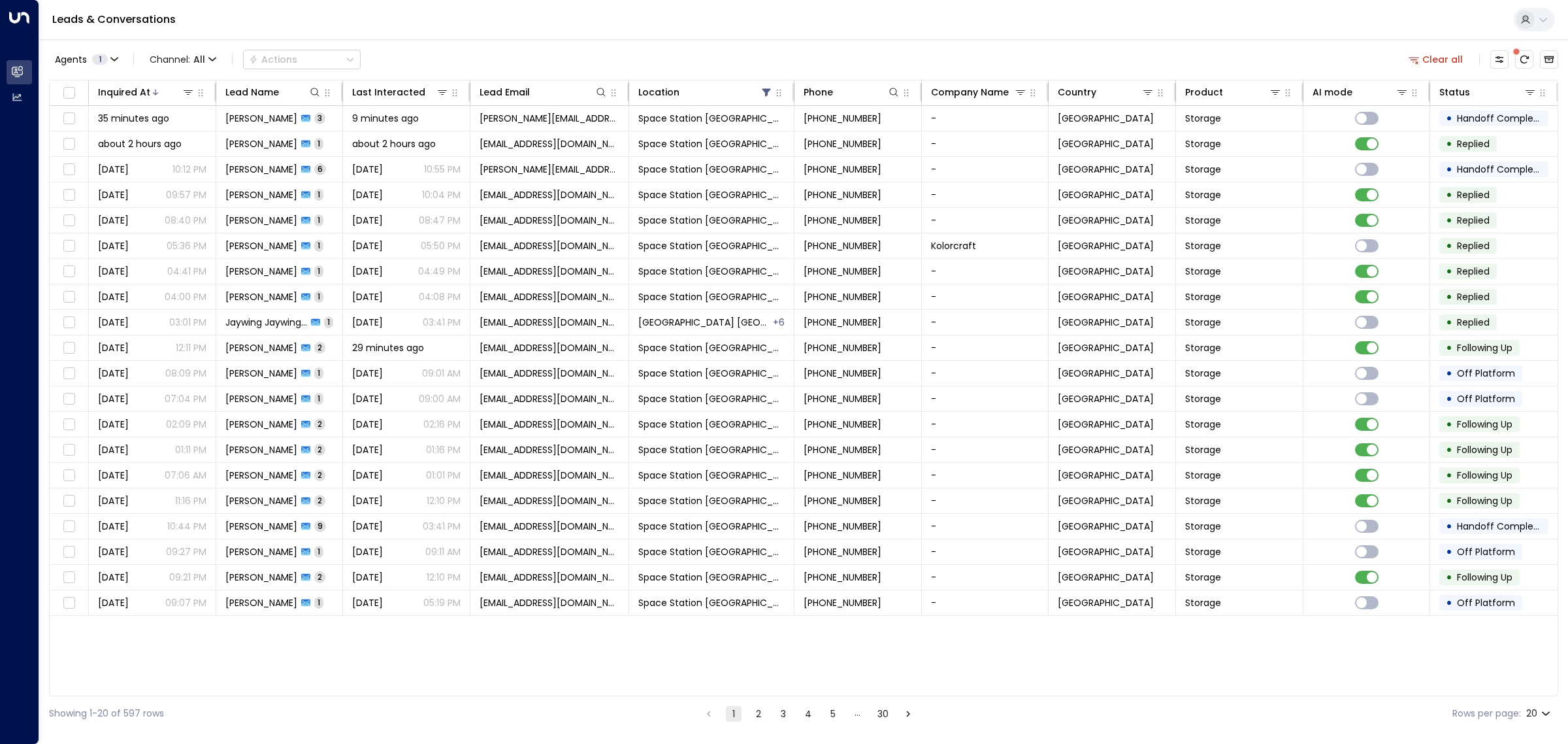
click at [437, 54] on div "Agents 1 Channel: All Actions Clear all" at bounding box center [804, 59] width 1510 height 27
click at [439, 40] on div "Leads & Conversations" at bounding box center [804, 19] width 1529 height 40
click at [328, 679] on div "Inquired At Lead Name Last Interacted Lead Email Location Phone Company Name Co…" at bounding box center [804, 388] width 1510 height 616
click at [334, 647] on div "Inquired At Lead Name Last Interacted Lead Email Location Phone Company Name Co…" at bounding box center [804, 388] width 1510 height 616
click at [267, 501] on span "[PERSON_NAME]" at bounding box center [261, 501] width 71 height 14
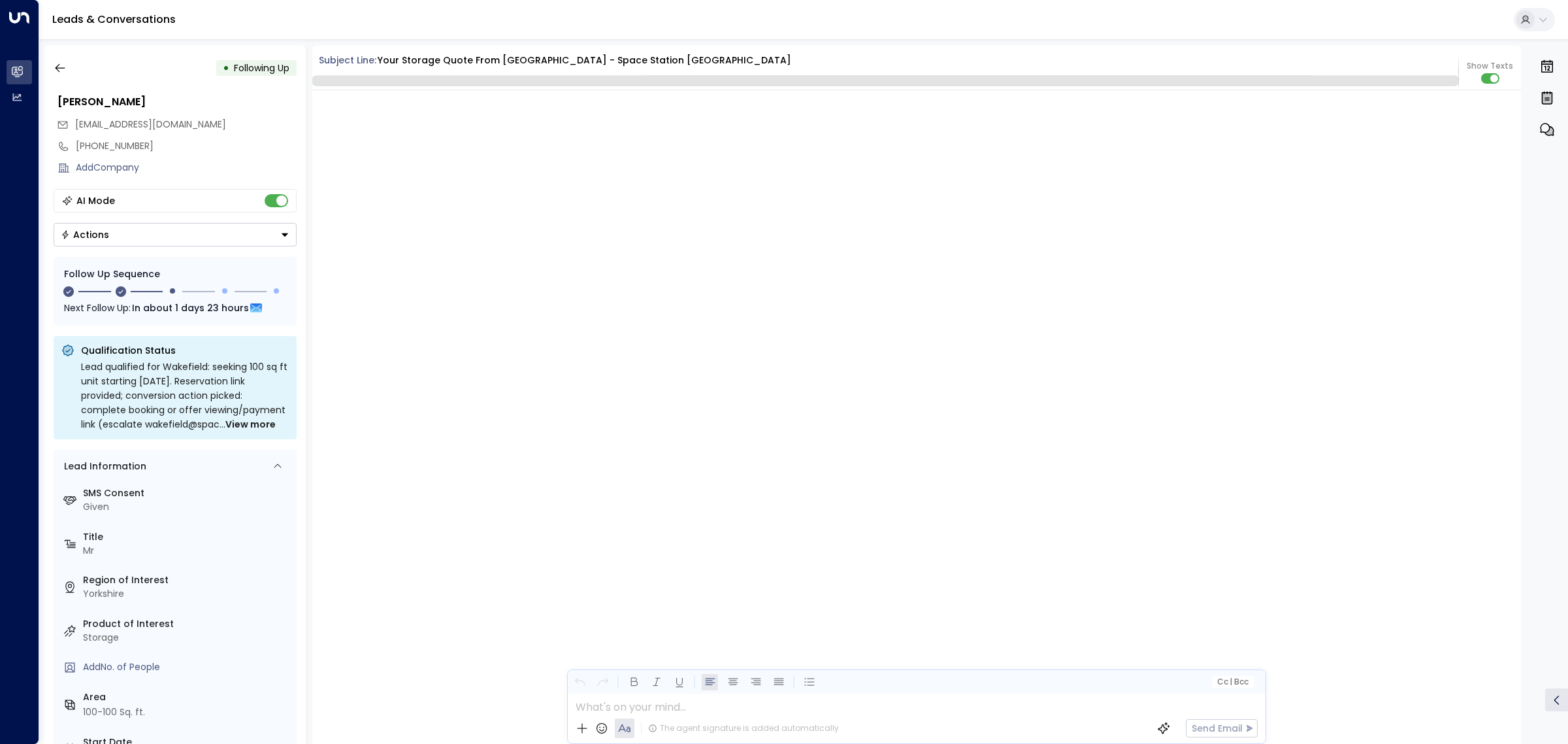
scroll to position [995, 0]
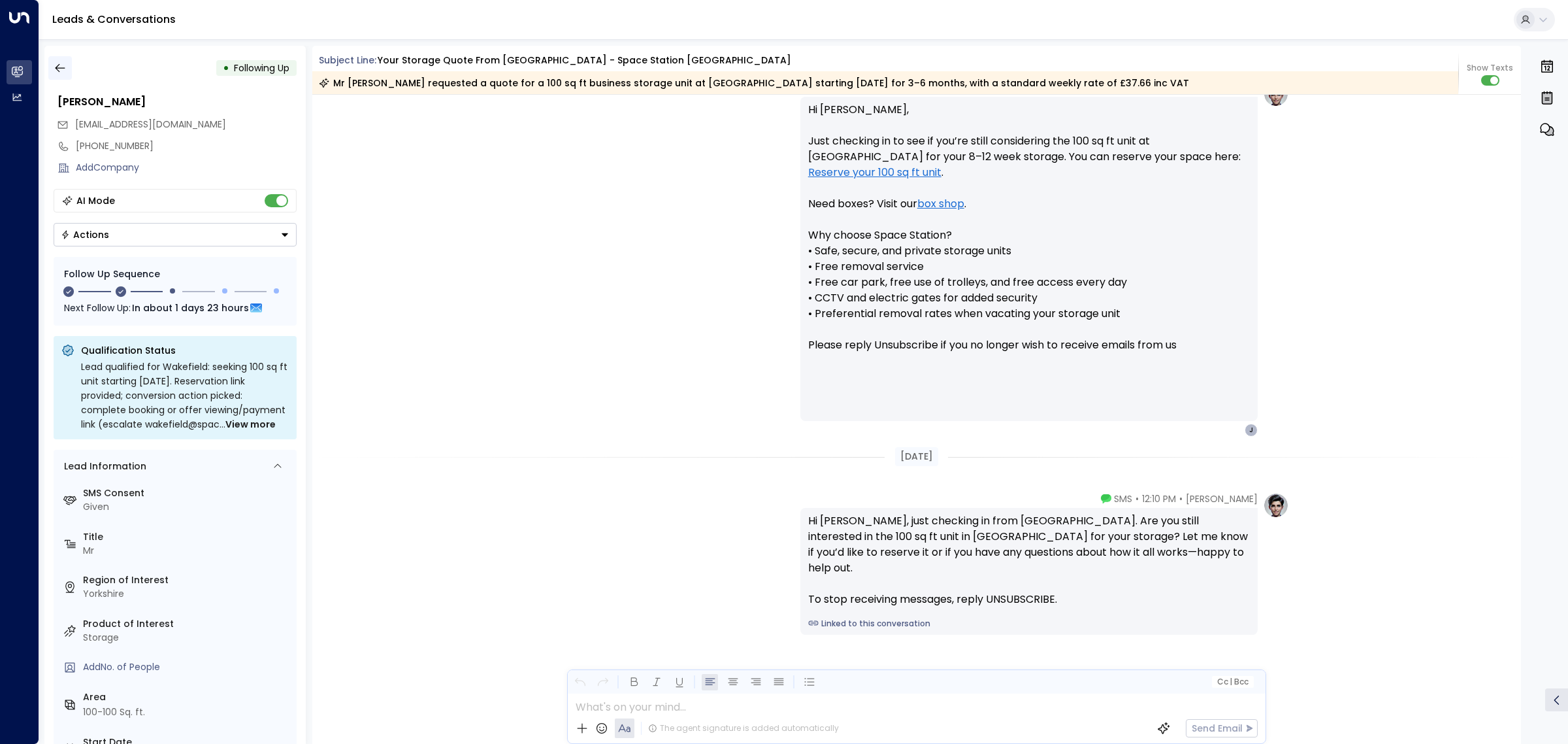
click at [56, 68] on icon "button" at bounding box center [60, 68] width 10 height 9
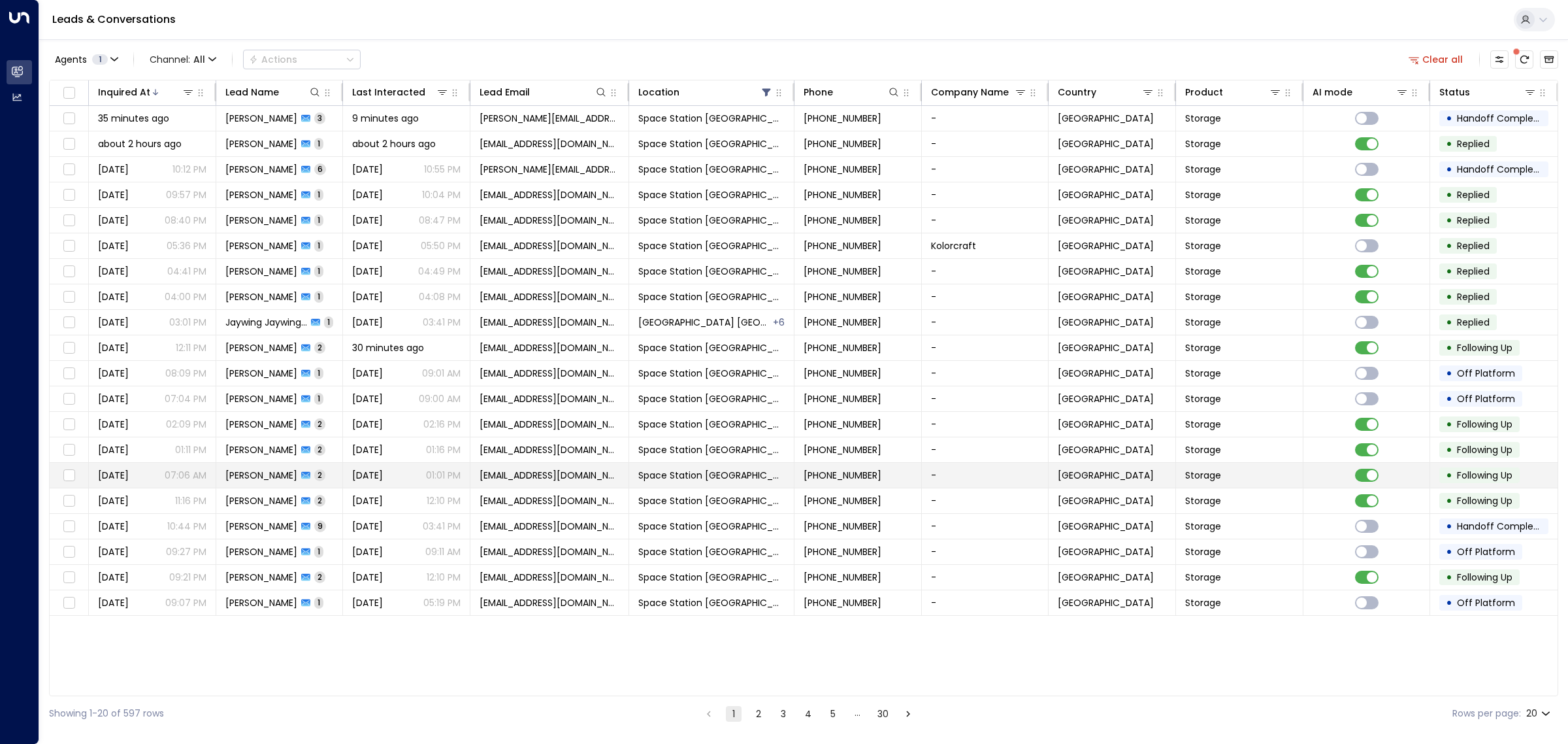
click at [278, 474] on div "[PERSON_NAME] 2" at bounding box center [274, 475] width 100 height 14
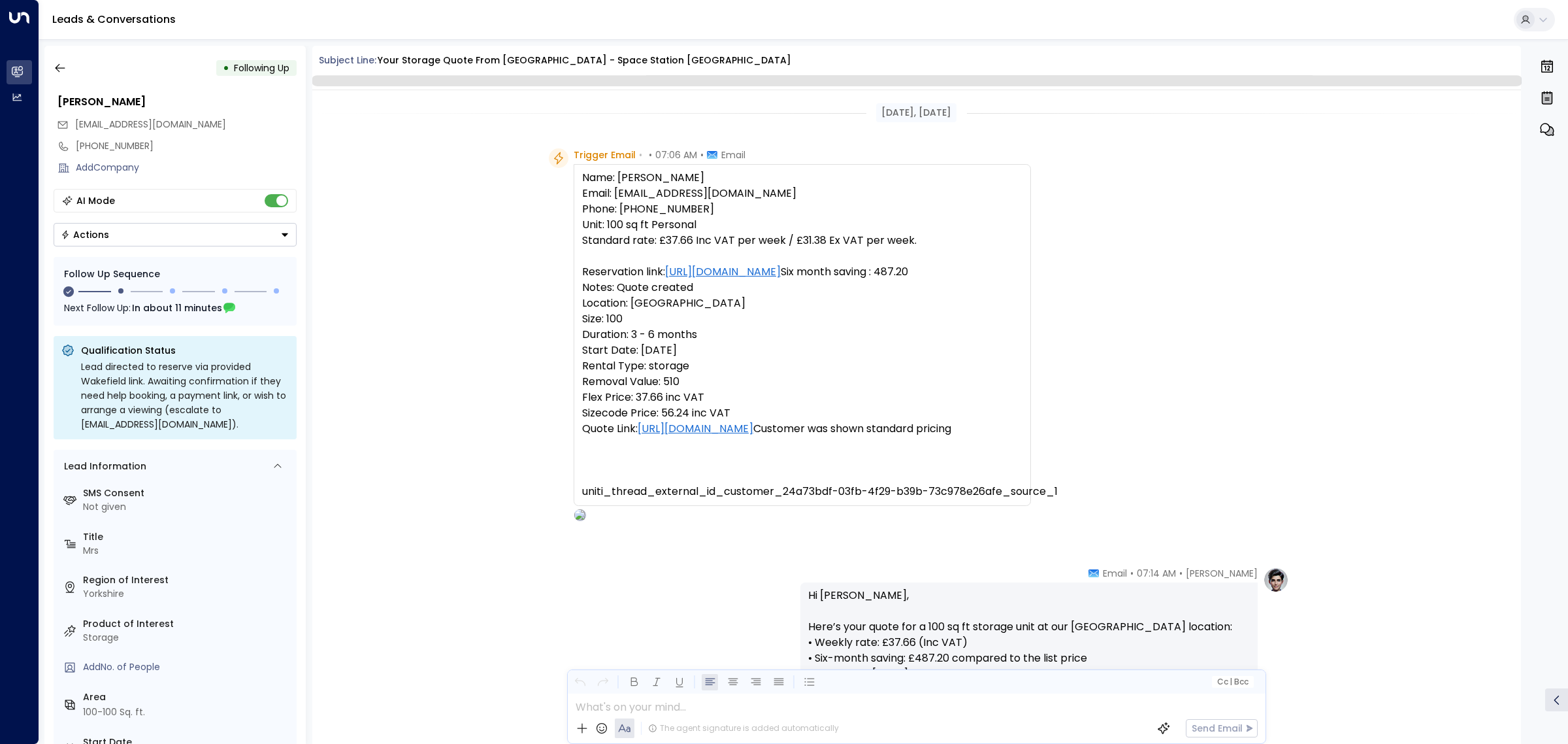
scroll to position [814, 0]
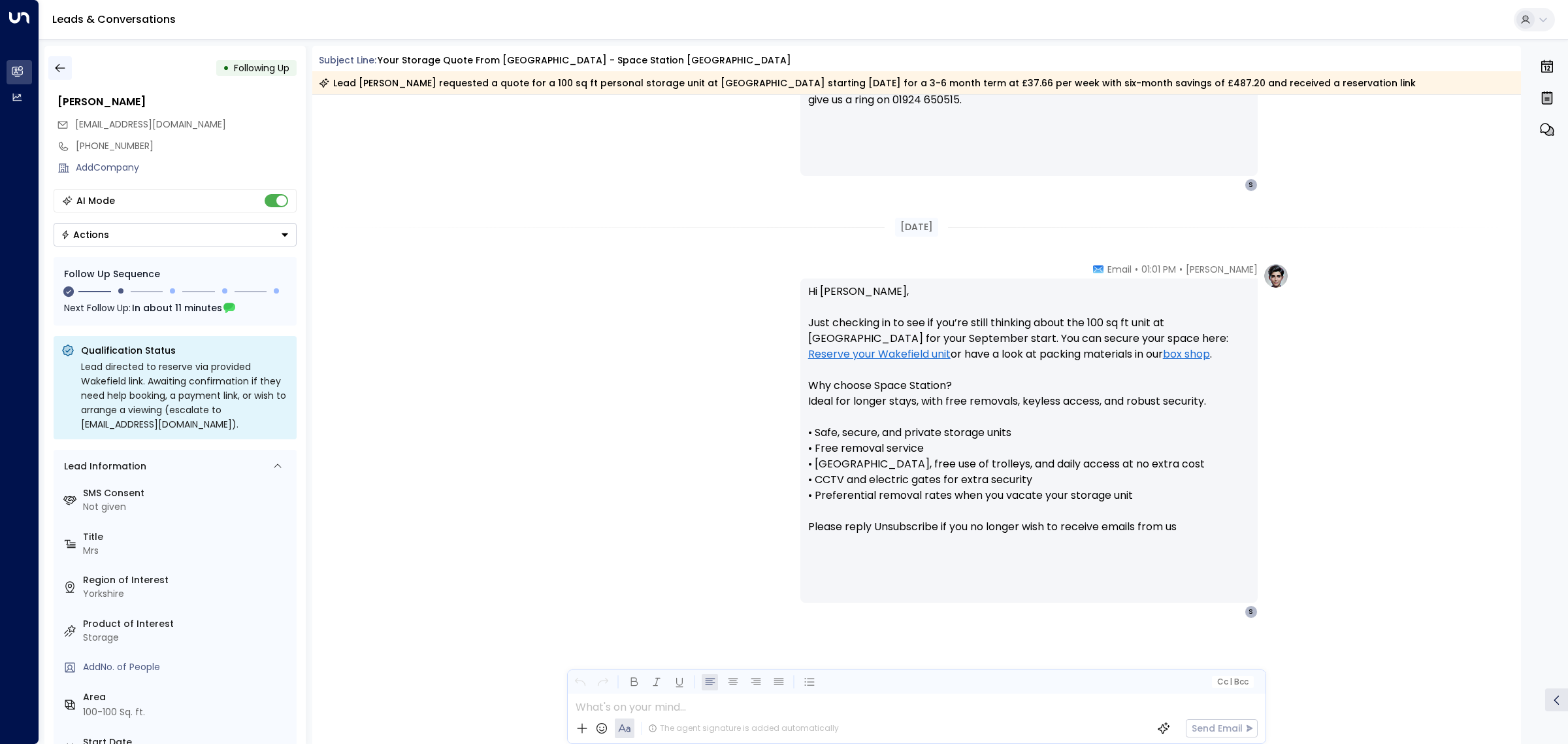
click at [50, 68] on button "button" at bounding box center [60, 68] width 23 height 23
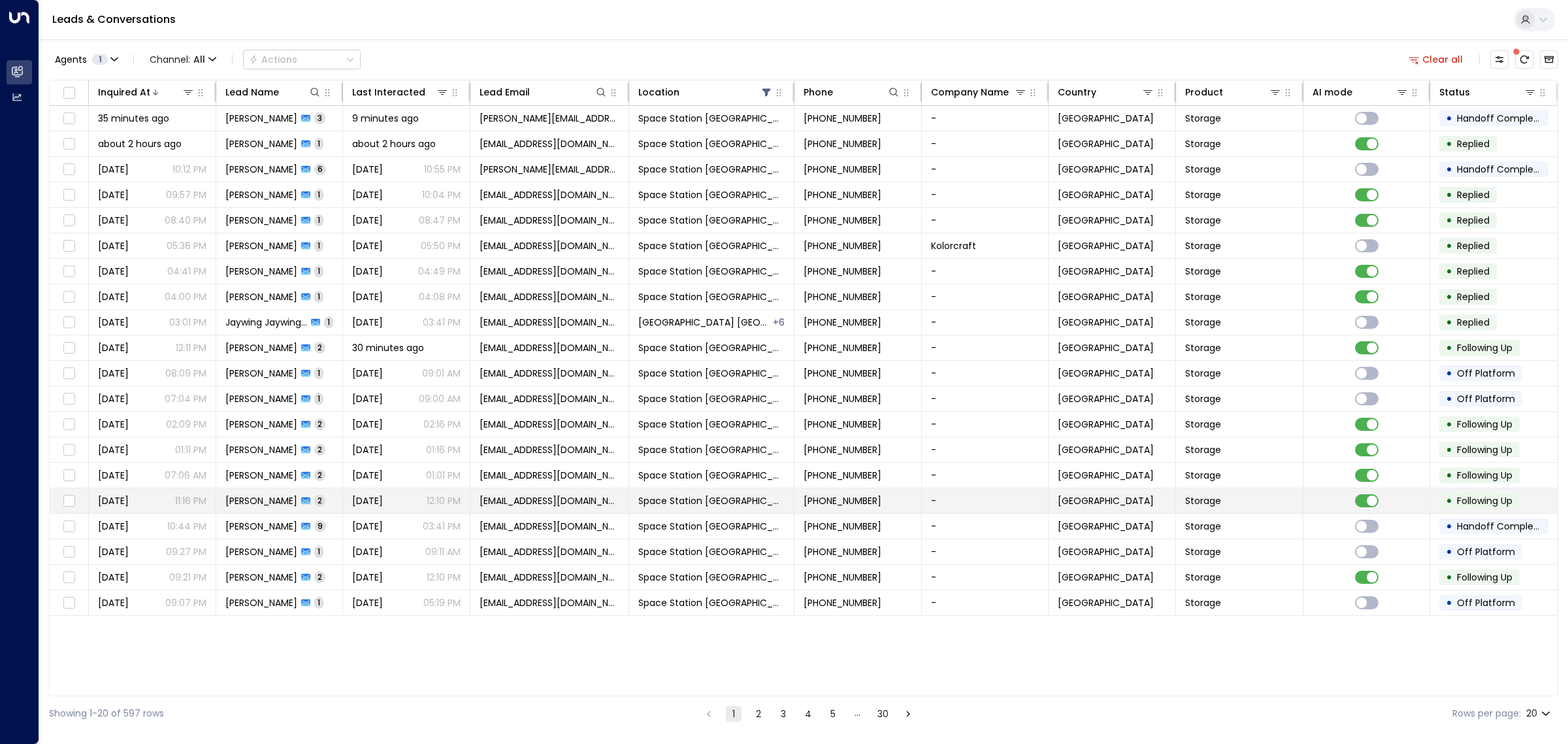
click at [269, 501] on span "[PERSON_NAME]" at bounding box center [261, 501] width 71 height 14
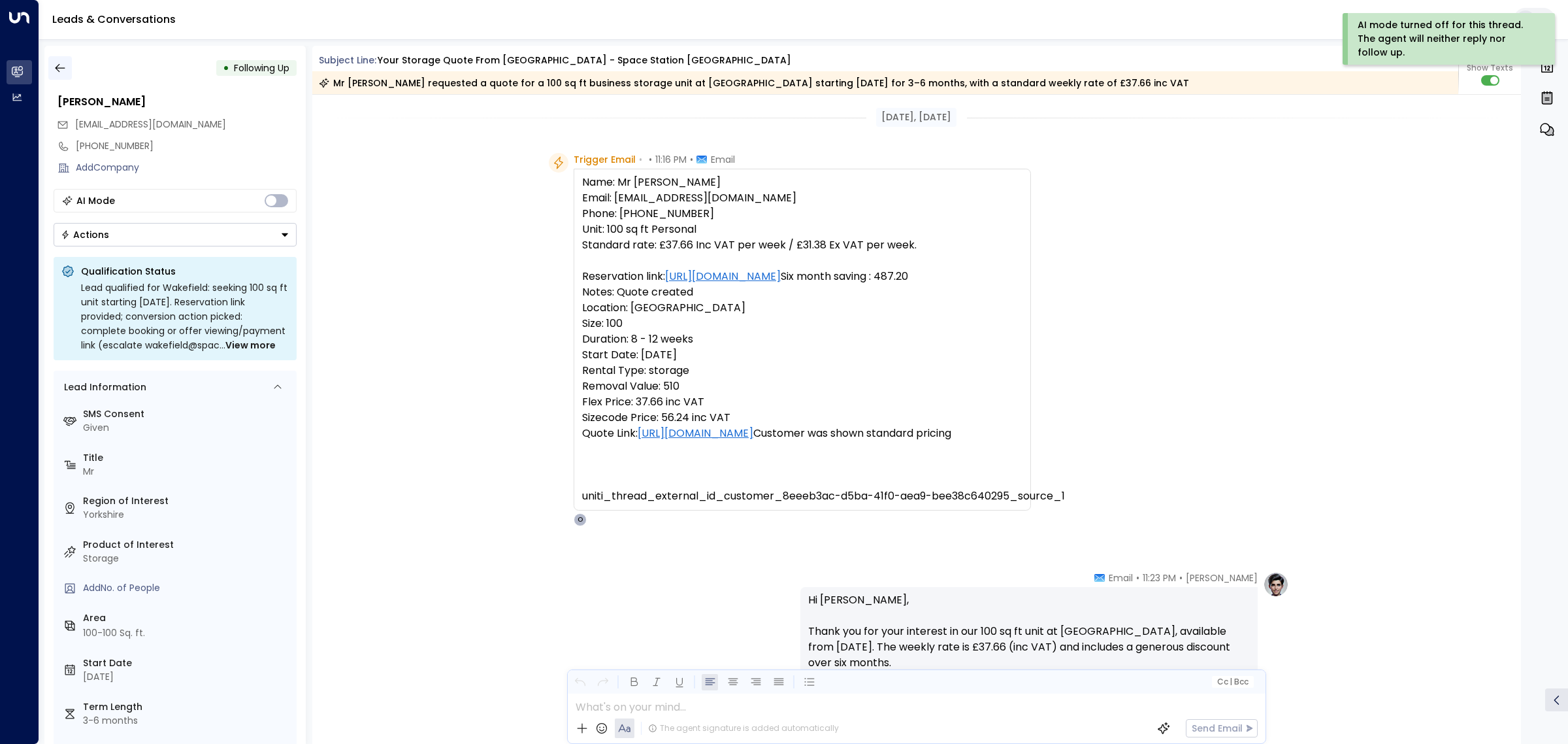
click at [53, 62] on icon "button" at bounding box center [60, 69] width 14 height 14
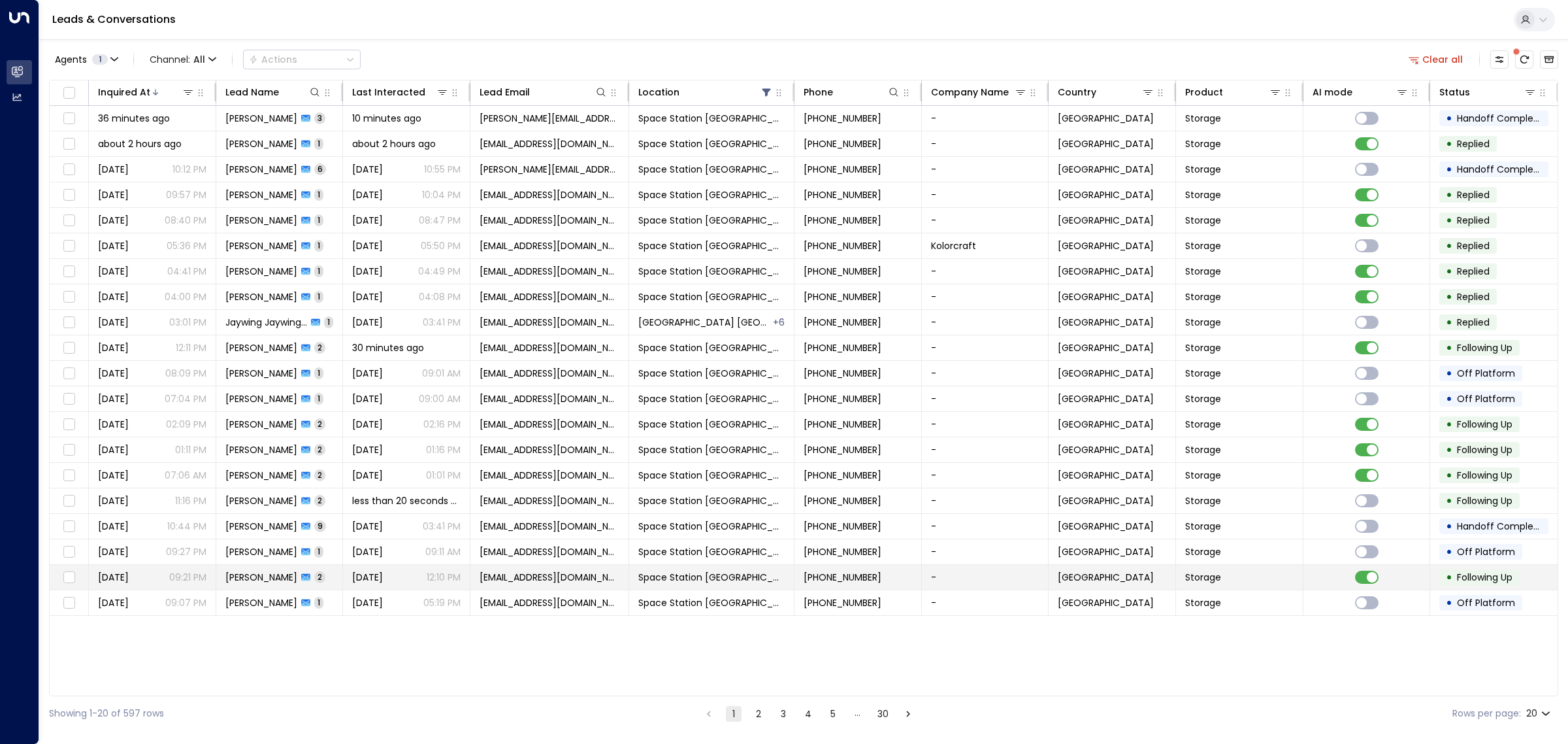
click at [383, 579] on span "[DATE]" at bounding box center [368, 578] width 31 height 14
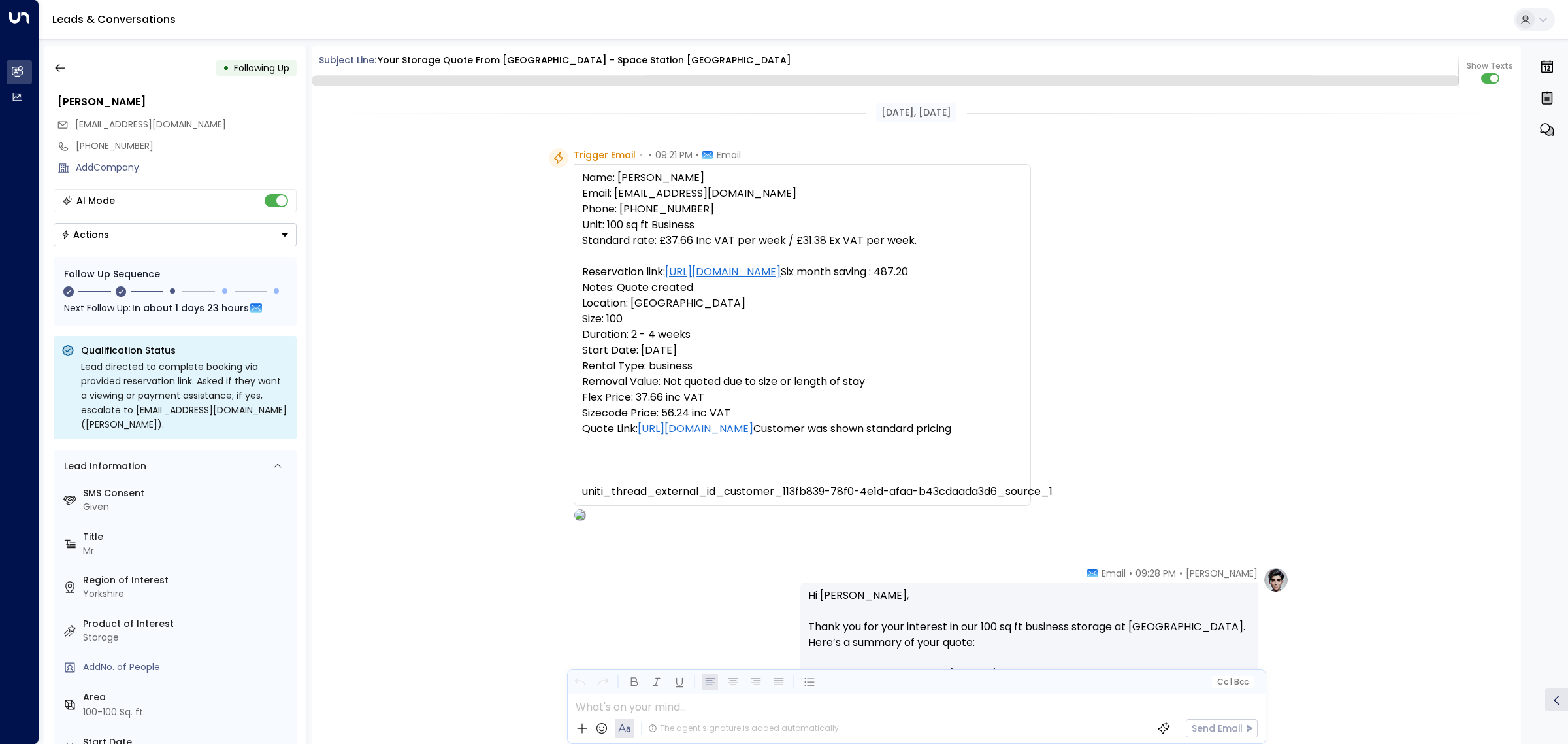
scroll to position [735, 0]
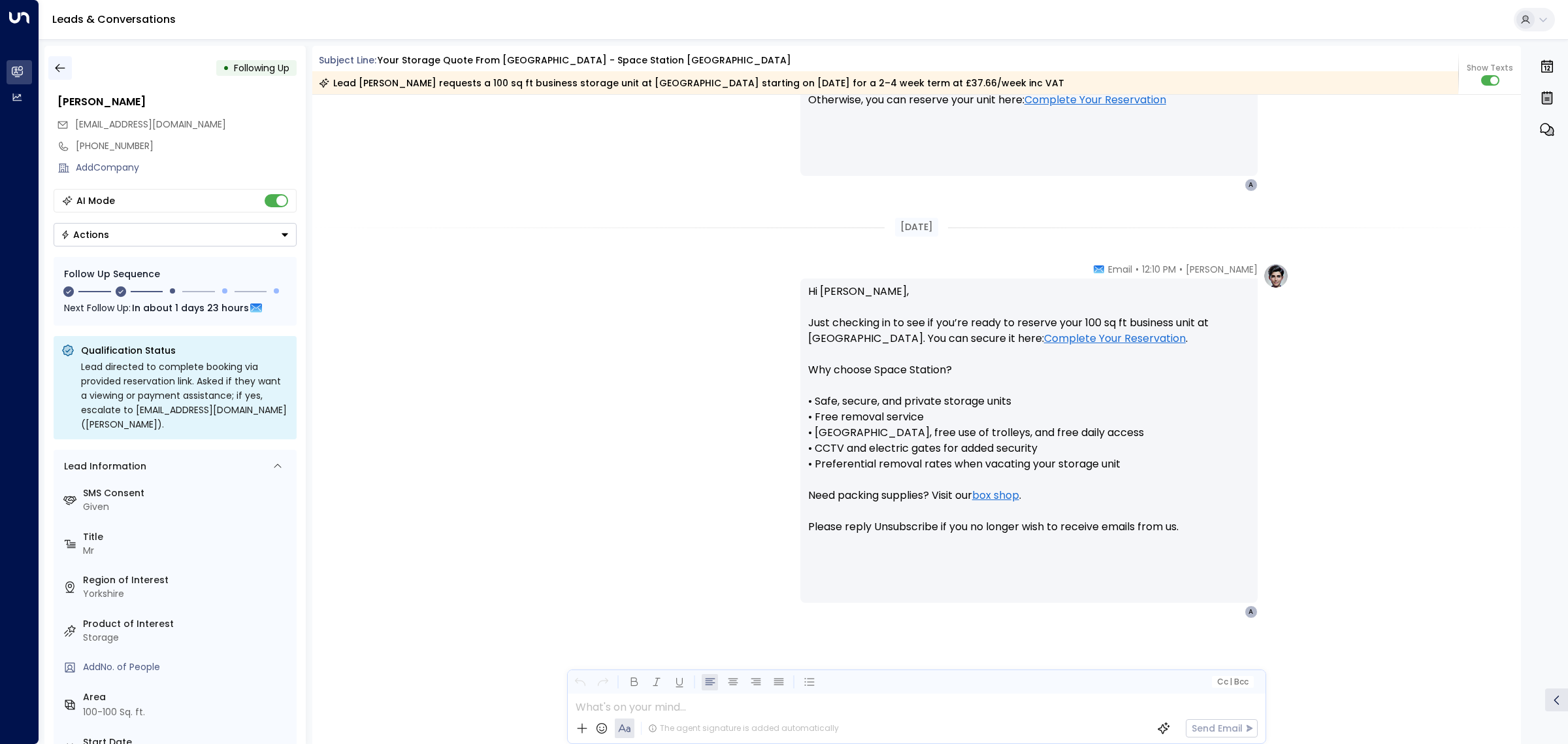
click at [66, 68] on icon "button" at bounding box center [60, 69] width 14 height 14
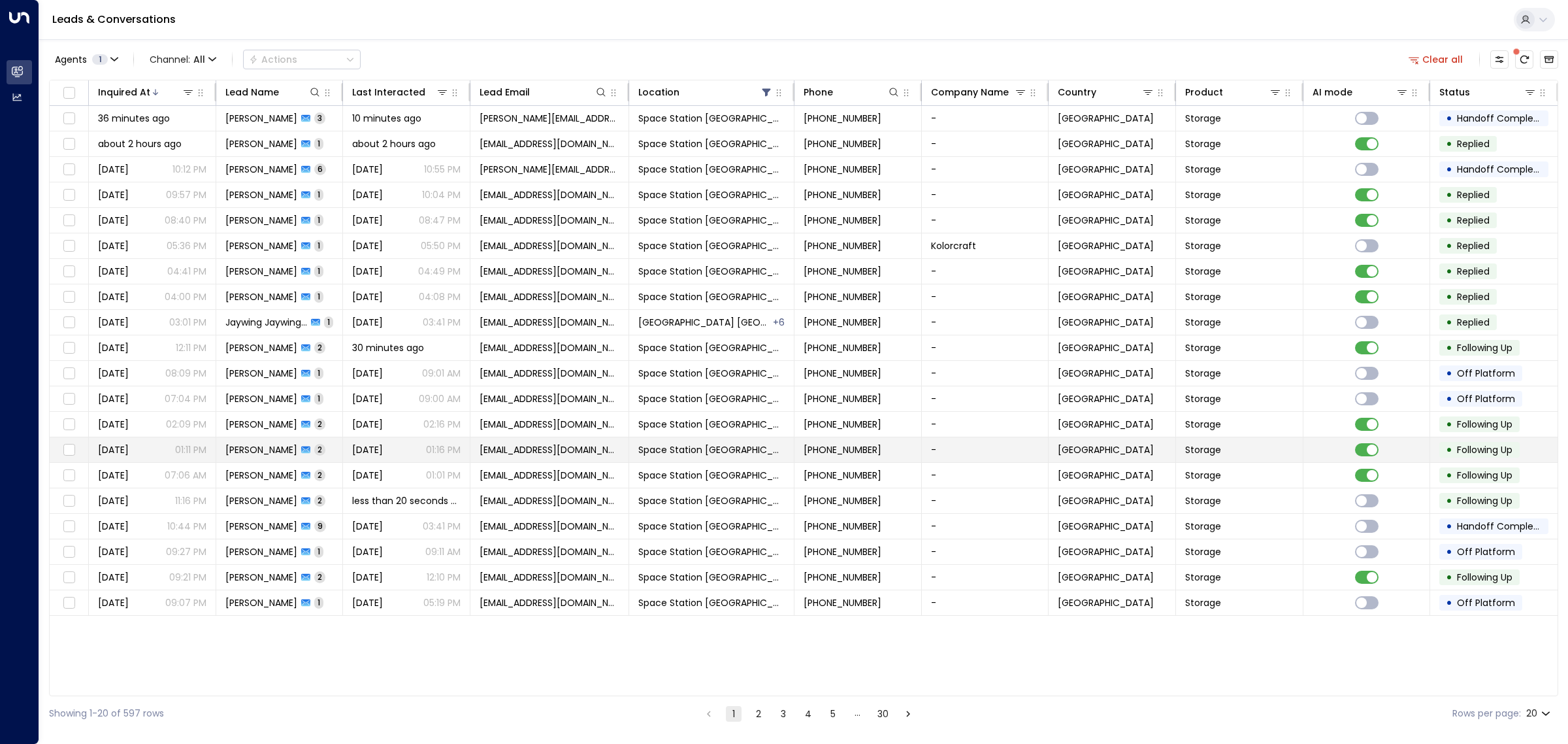
click at [279, 449] on span "[PERSON_NAME]" at bounding box center [261, 450] width 71 height 14
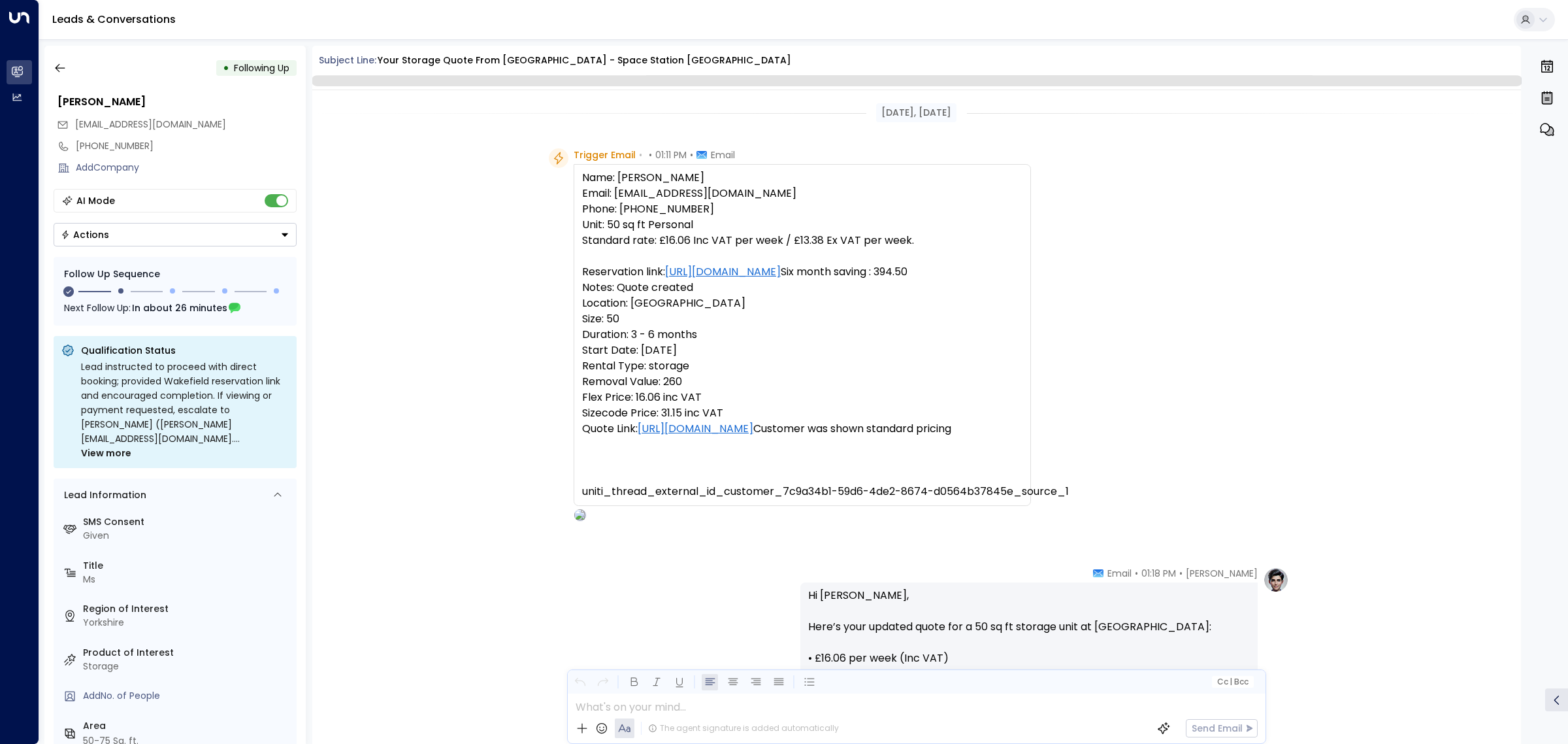
scroll to position [766, 0]
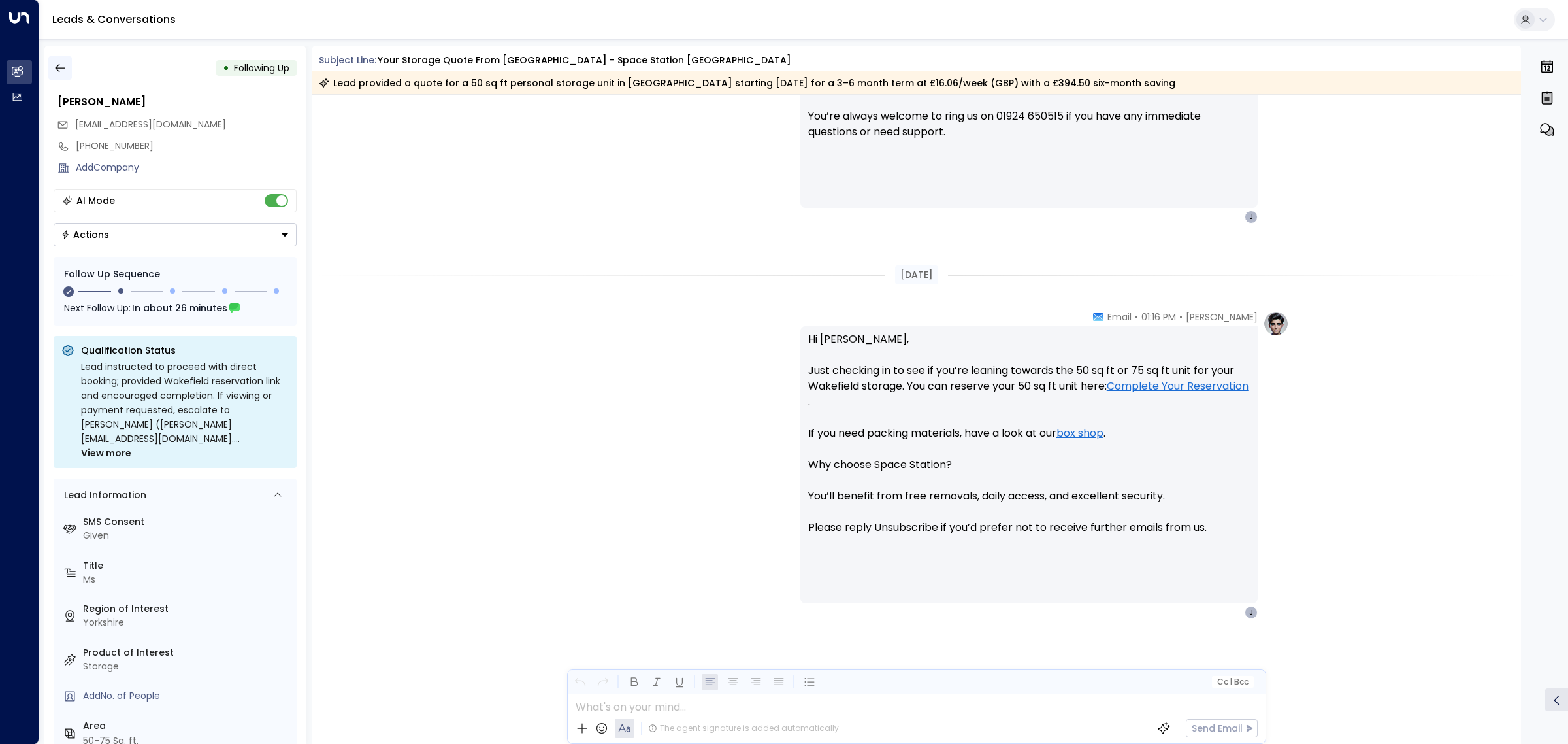
click at [54, 66] on icon "button" at bounding box center [60, 69] width 14 height 14
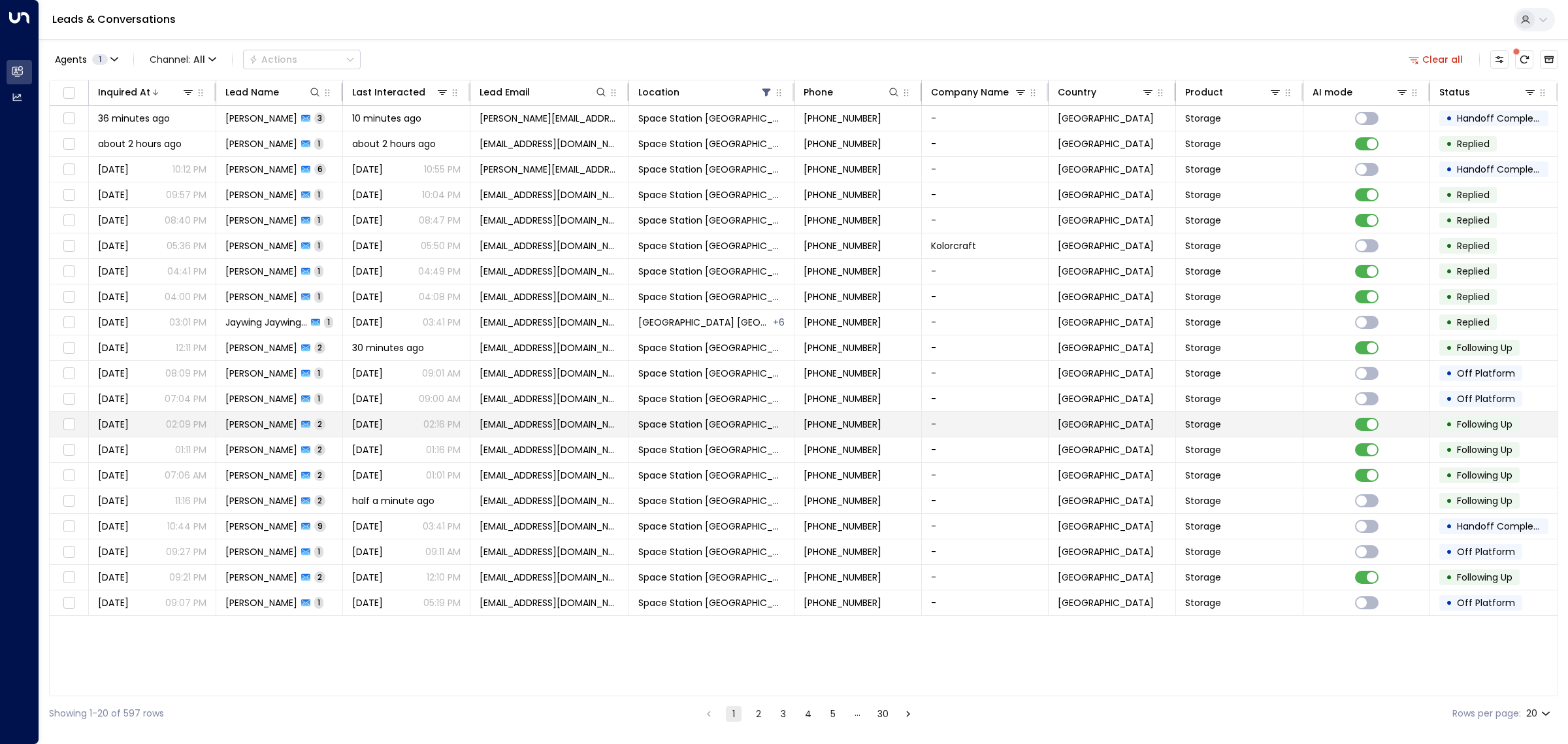
click at [266, 425] on span "[PERSON_NAME]" at bounding box center [261, 424] width 71 height 14
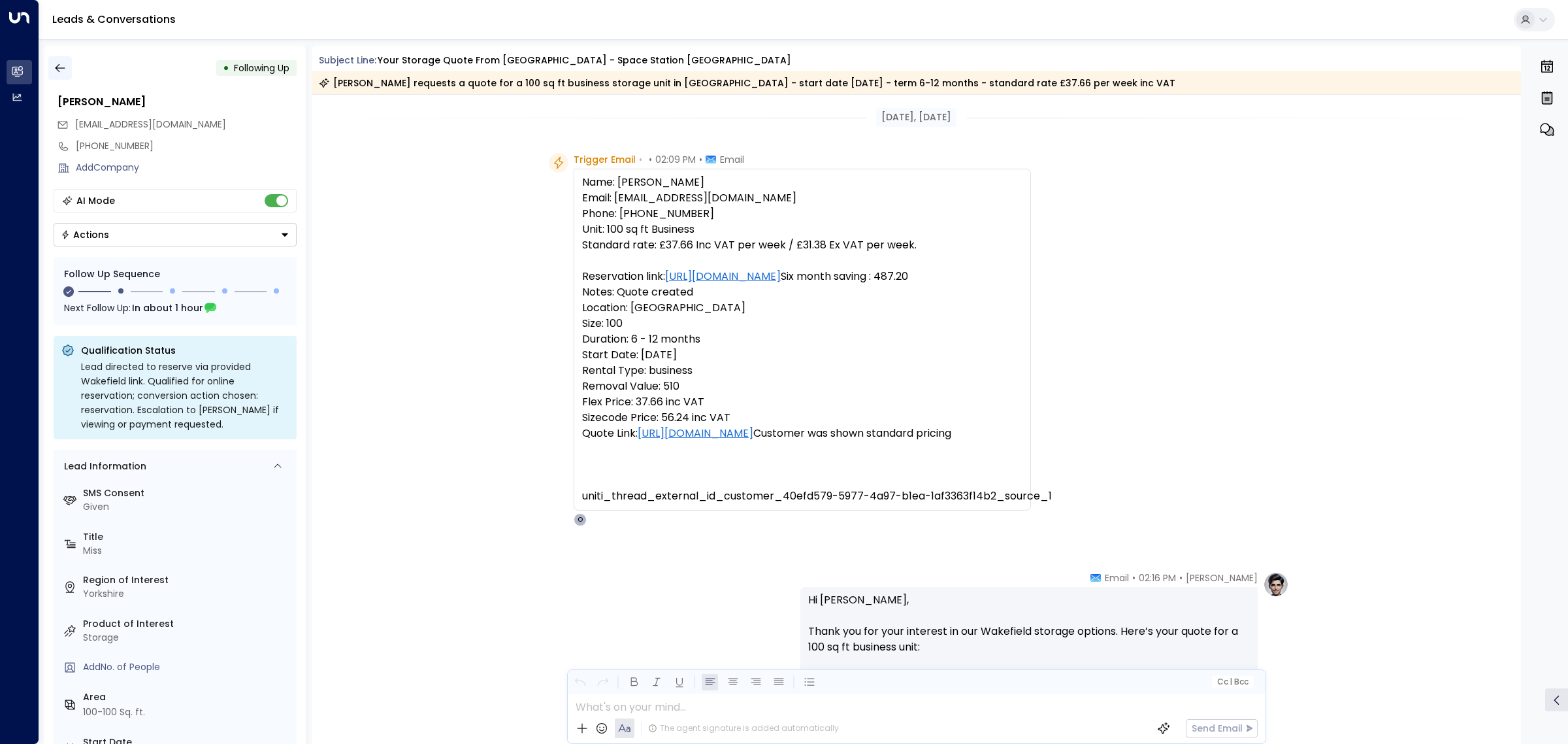
click at [56, 66] on icon "button" at bounding box center [60, 69] width 14 height 14
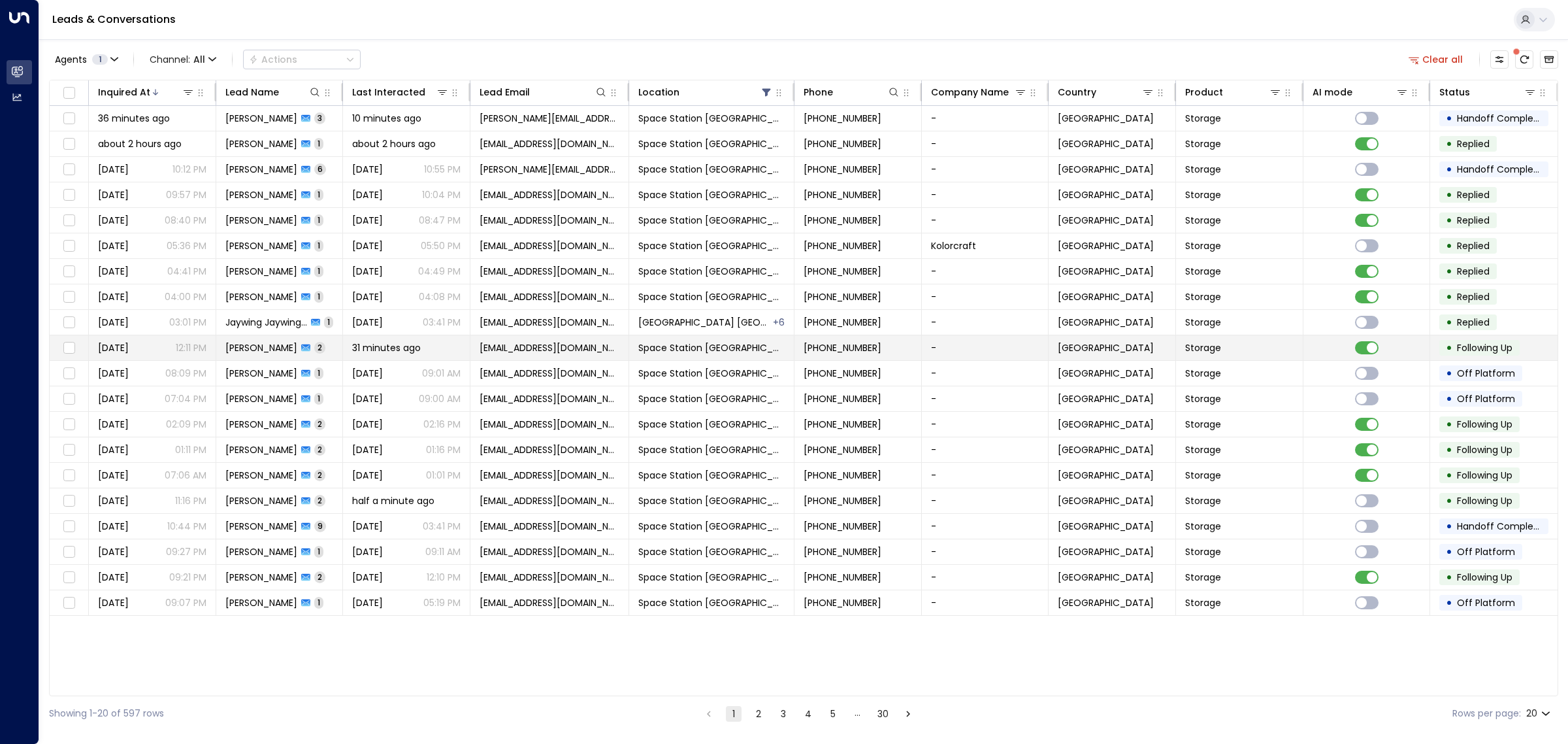
click at [128, 347] on span "[DATE]" at bounding box center [113, 348] width 31 height 14
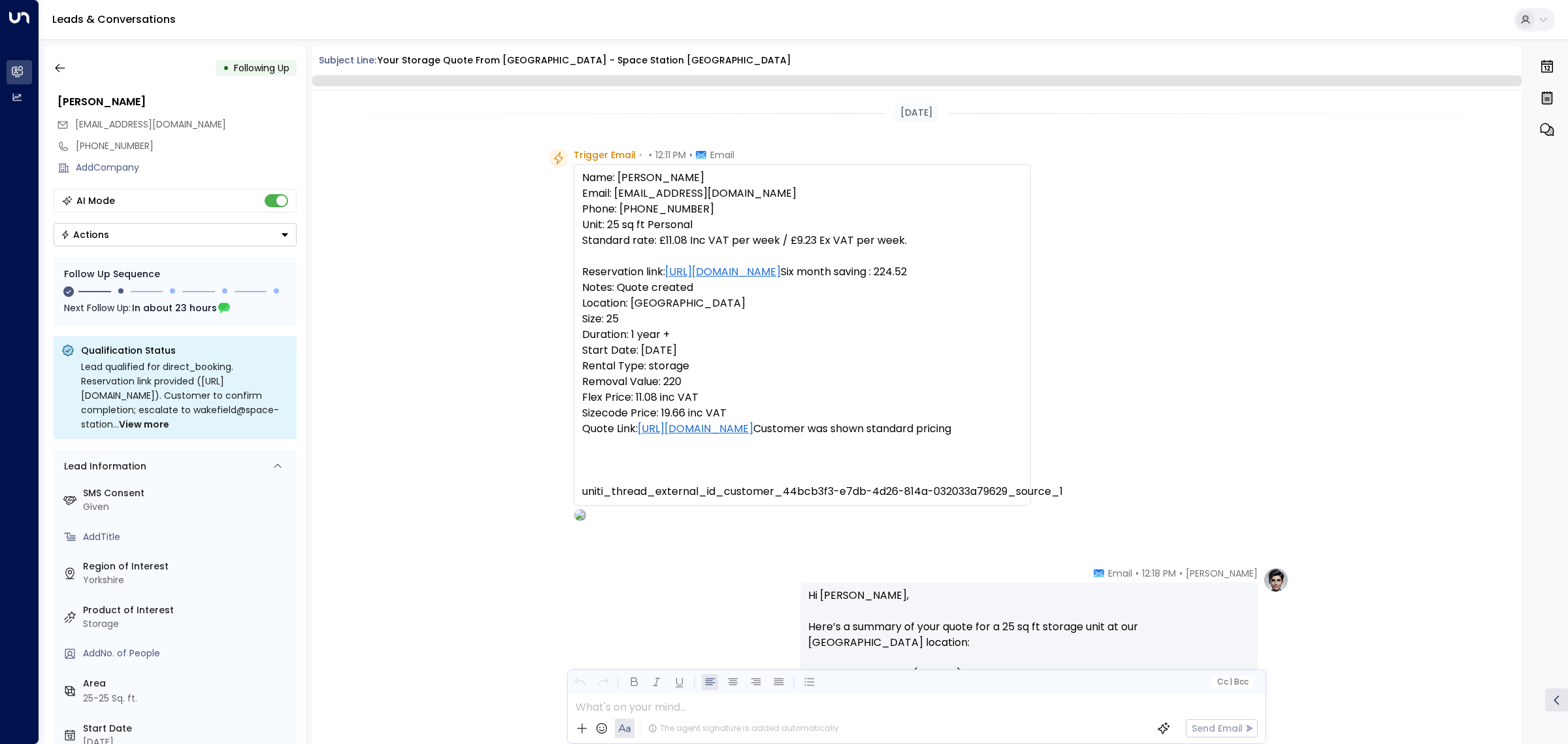
scroll to position [783, 0]
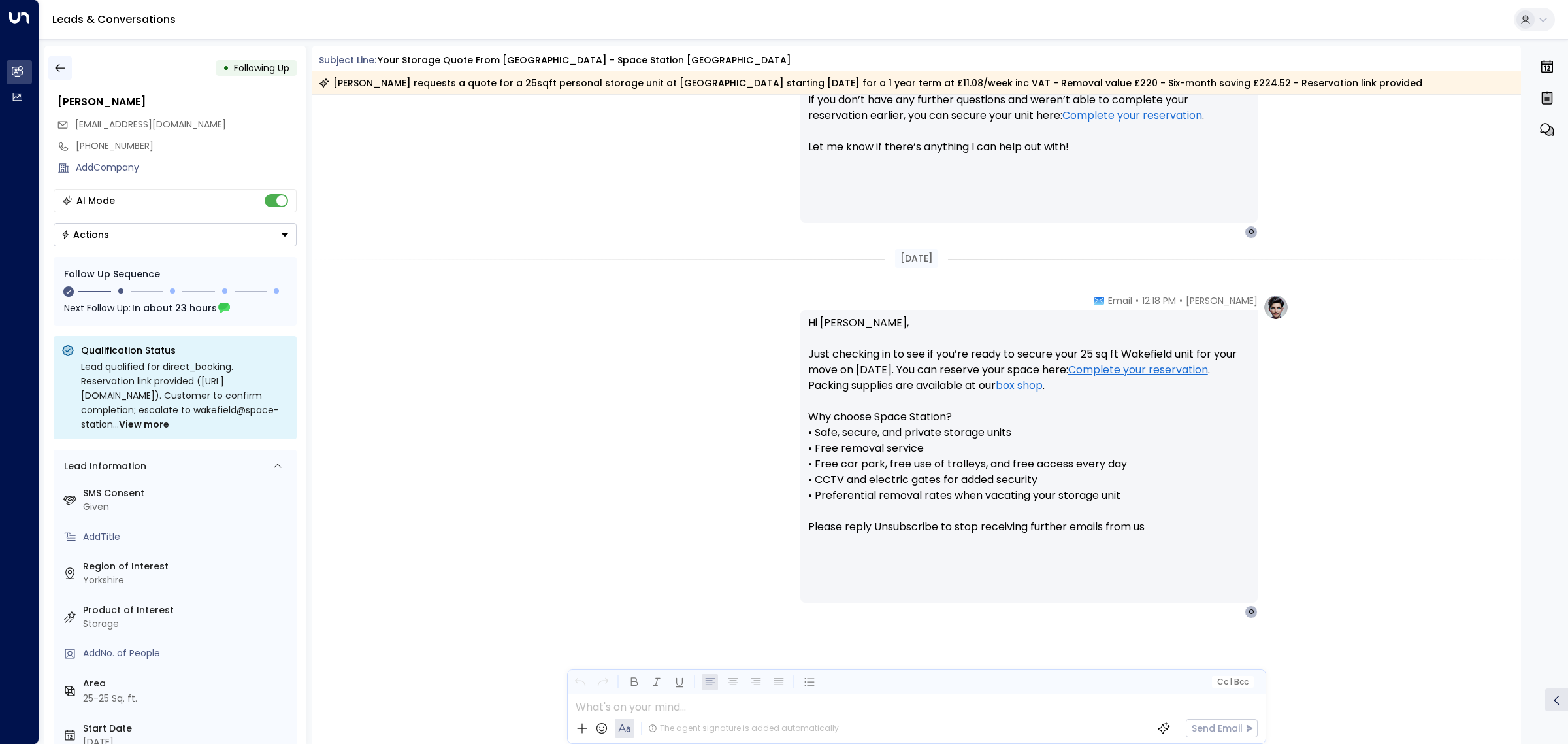
click at [54, 62] on icon "button" at bounding box center [60, 69] width 14 height 14
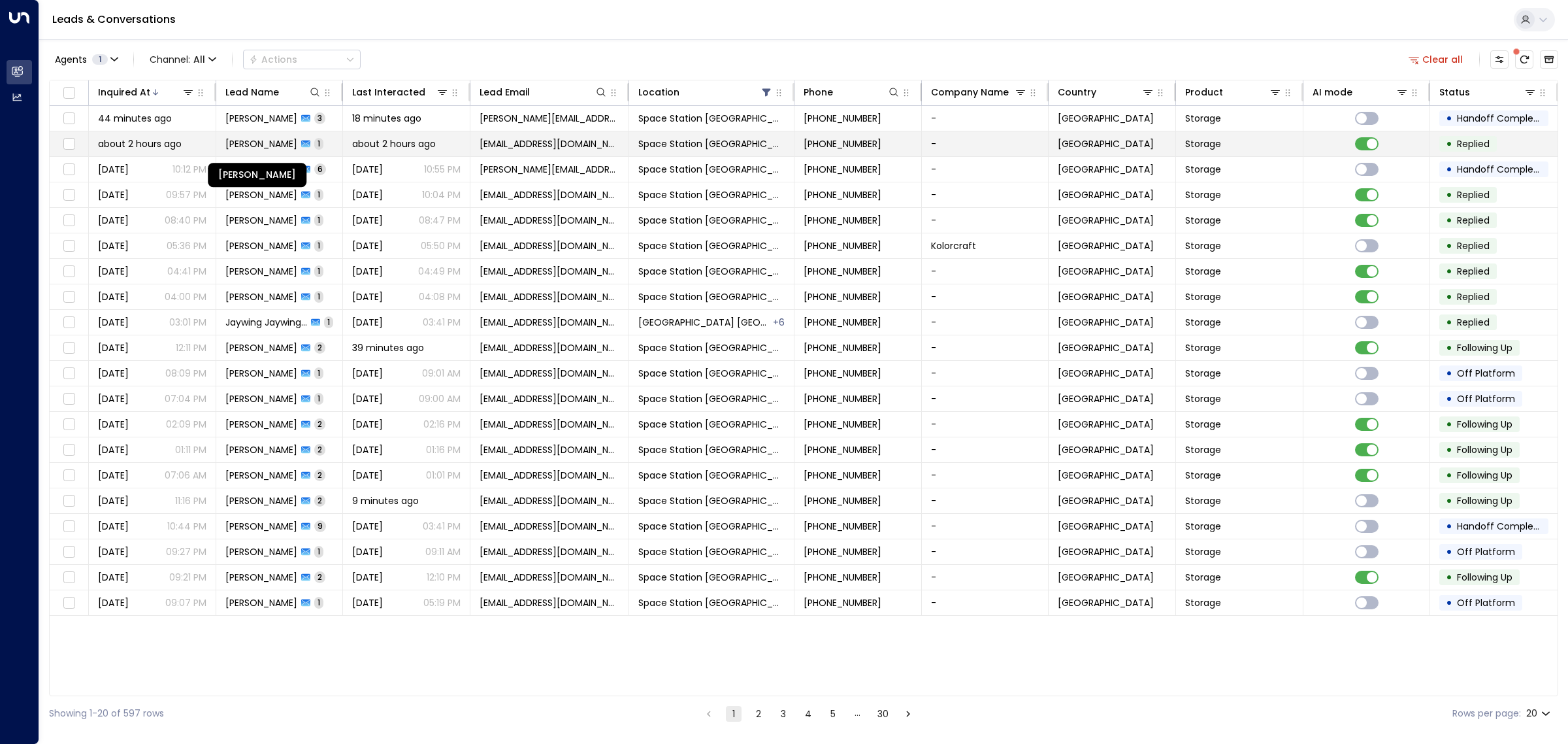
click at [281, 140] on span "[PERSON_NAME]" at bounding box center [261, 144] width 71 height 14
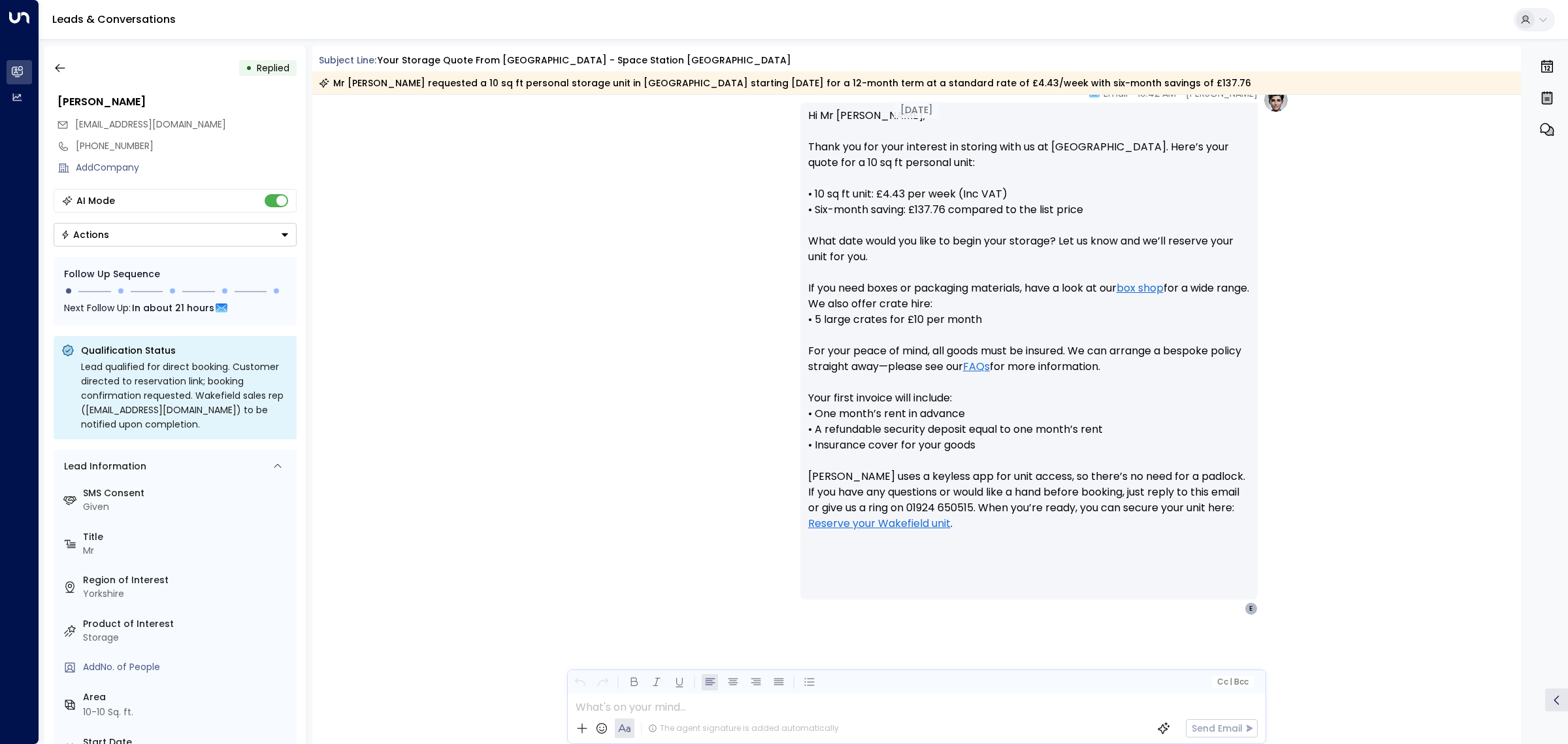
scroll to position [485, 0]
click at [560, 295] on div "[PERSON_NAME] • 10:42 AM • Email Hi Mr [PERSON_NAME], Thank you for your intere…" at bounding box center [916, 350] width 745 height 529
